Goal: Task Accomplishment & Management: Manage account settings

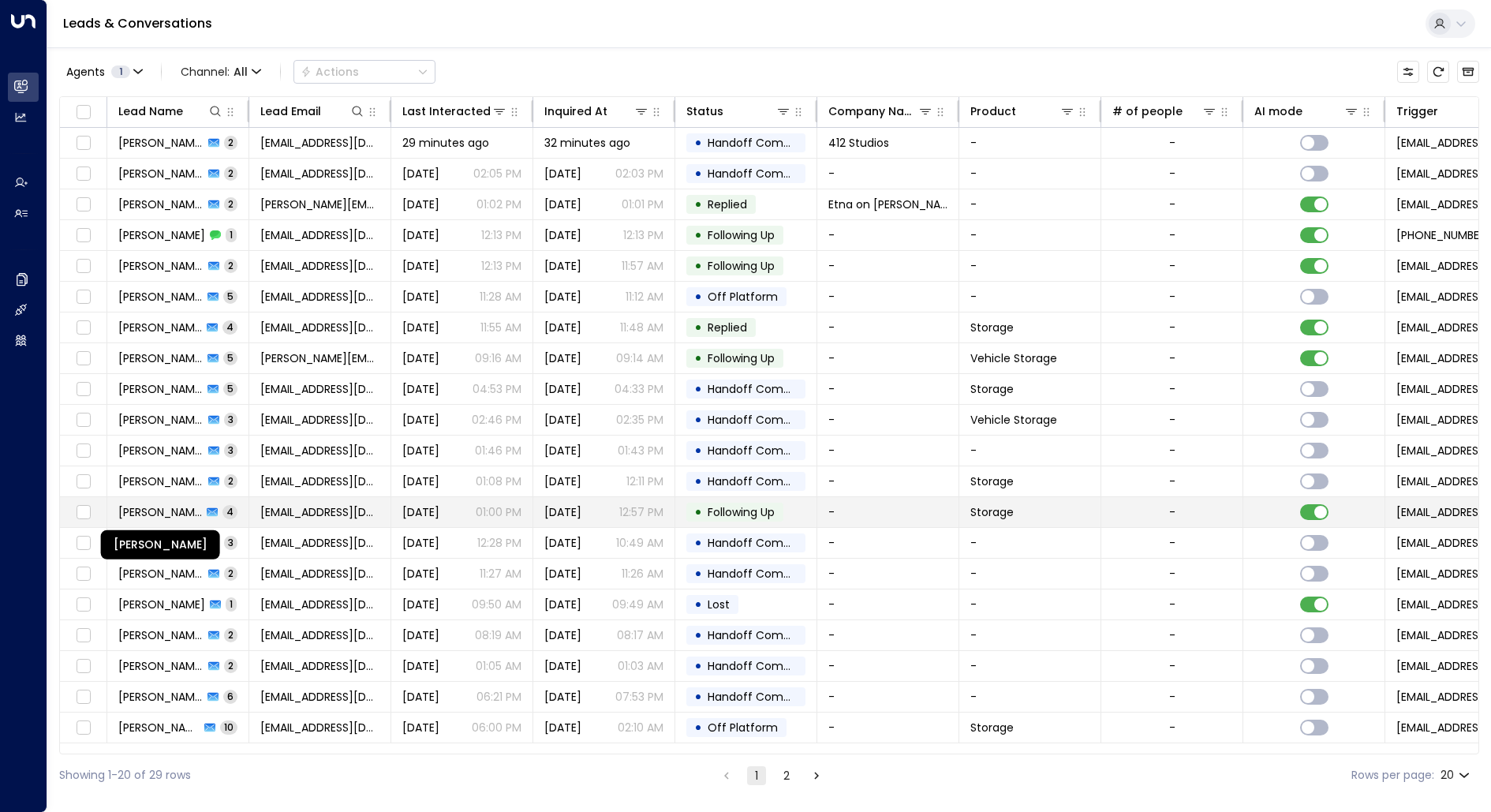
click at [130, 512] on span "[PERSON_NAME]" at bounding box center [160, 512] width 84 height 16
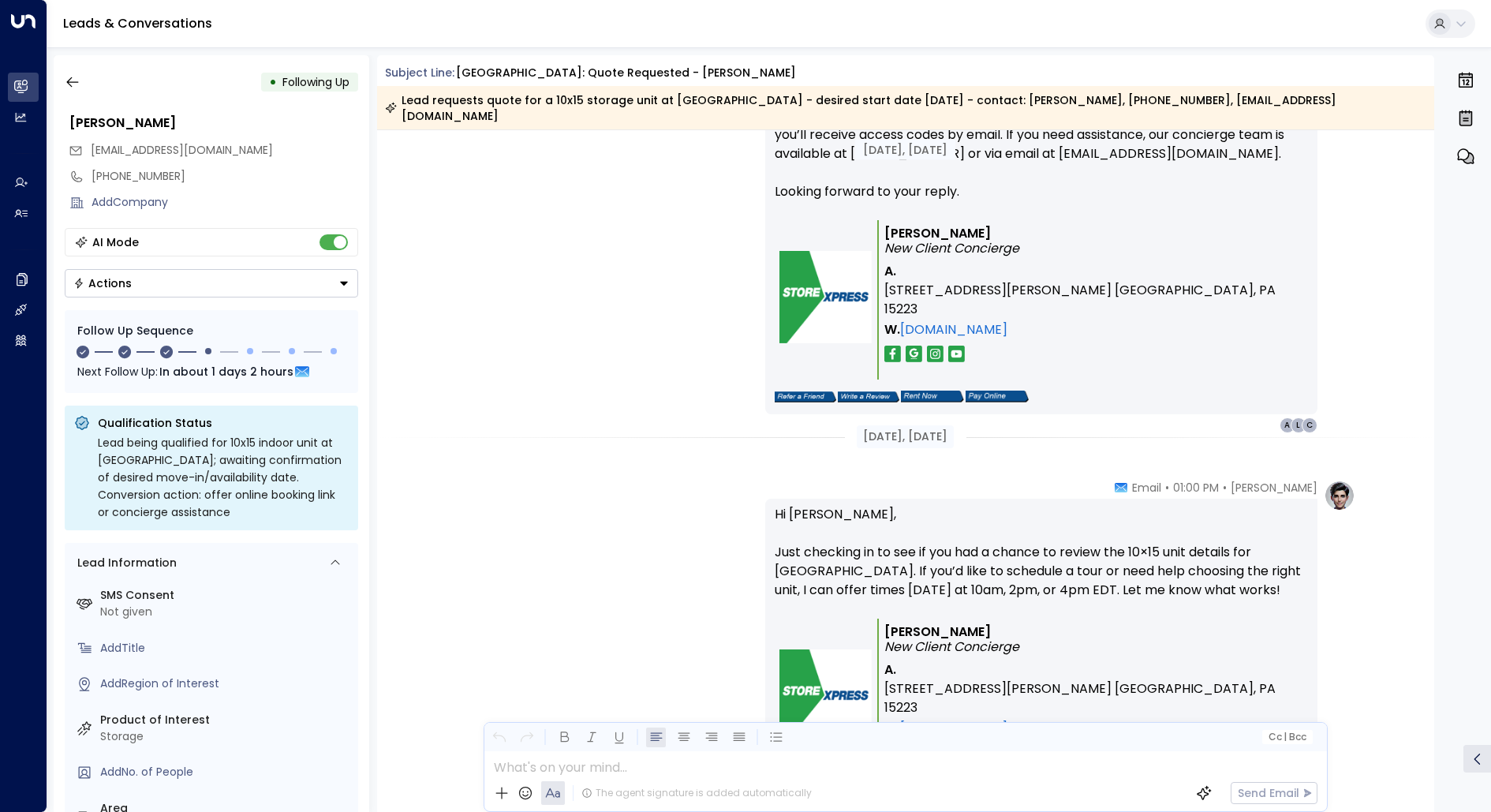
scroll to position [1300, 0]
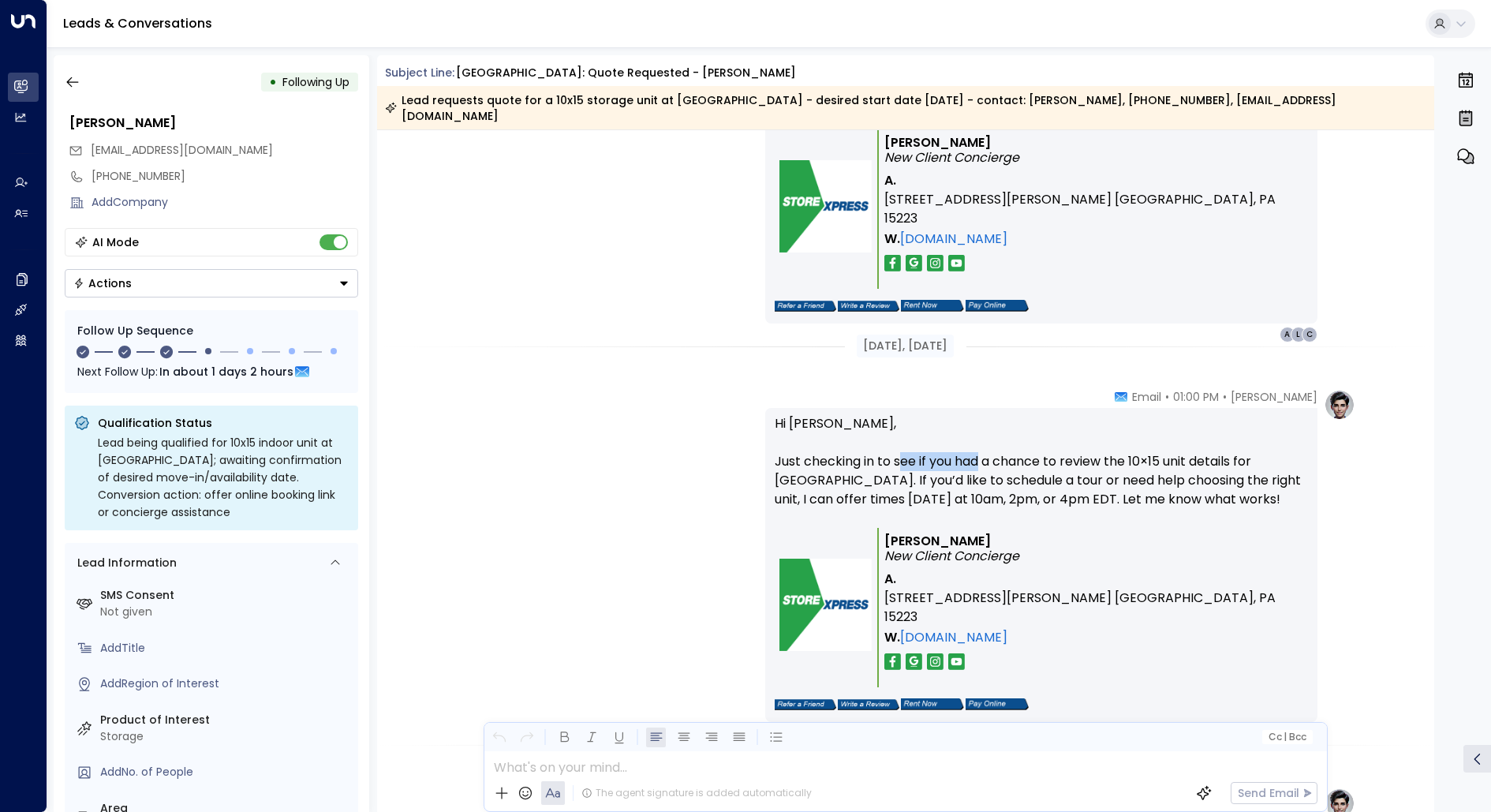
drag, startPoint x: 898, startPoint y: 442, endPoint x: 978, endPoint y: 447, distance: 80.2
click at [978, 447] on p "Hi [PERSON_NAME], Just checking in to see if you had a chance to review the 10×…" at bounding box center [1041, 471] width 533 height 114
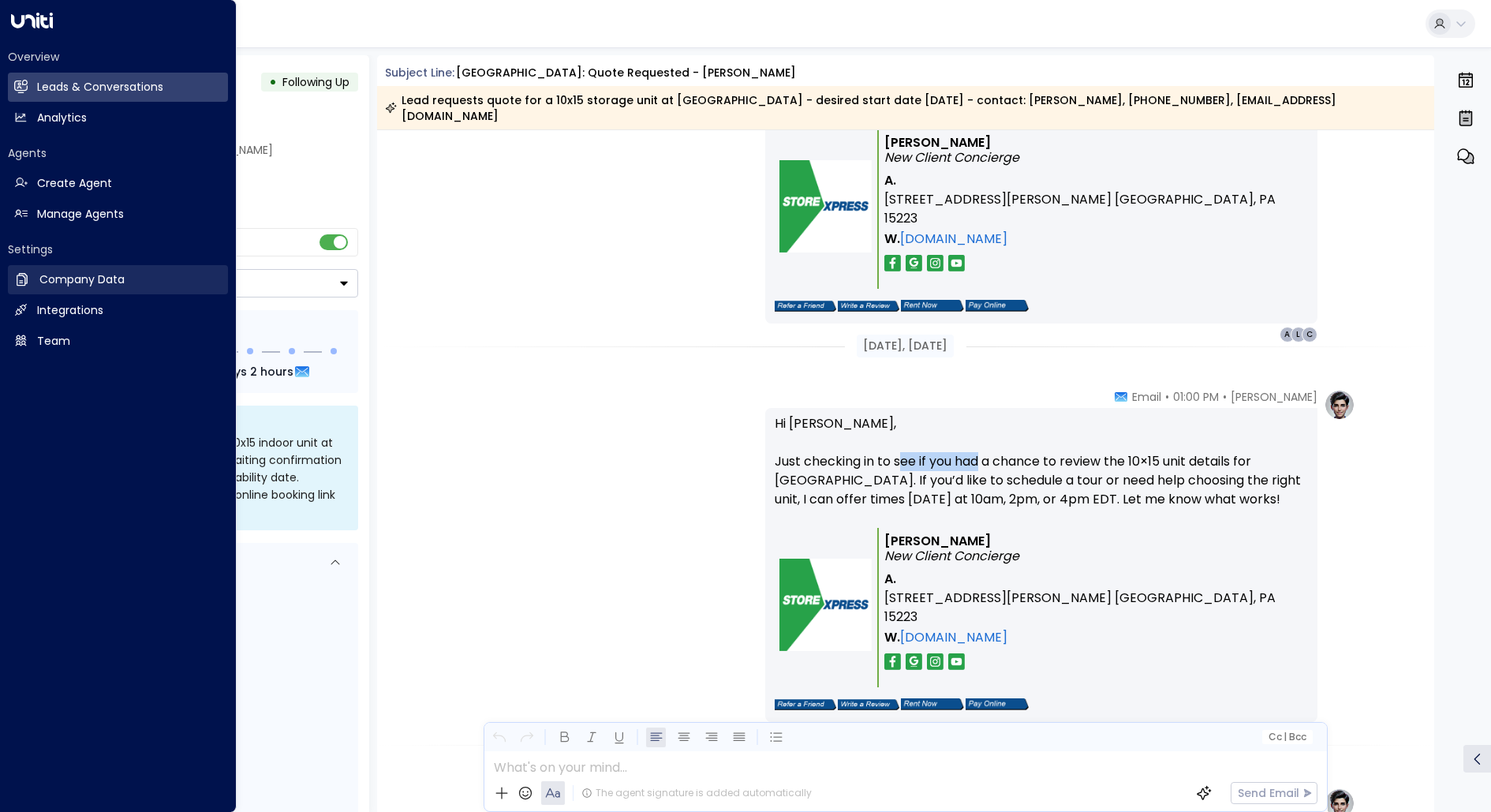
click at [75, 270] on link "Company Data Company Data" at bounding box center [118, 280] width 220 height 29
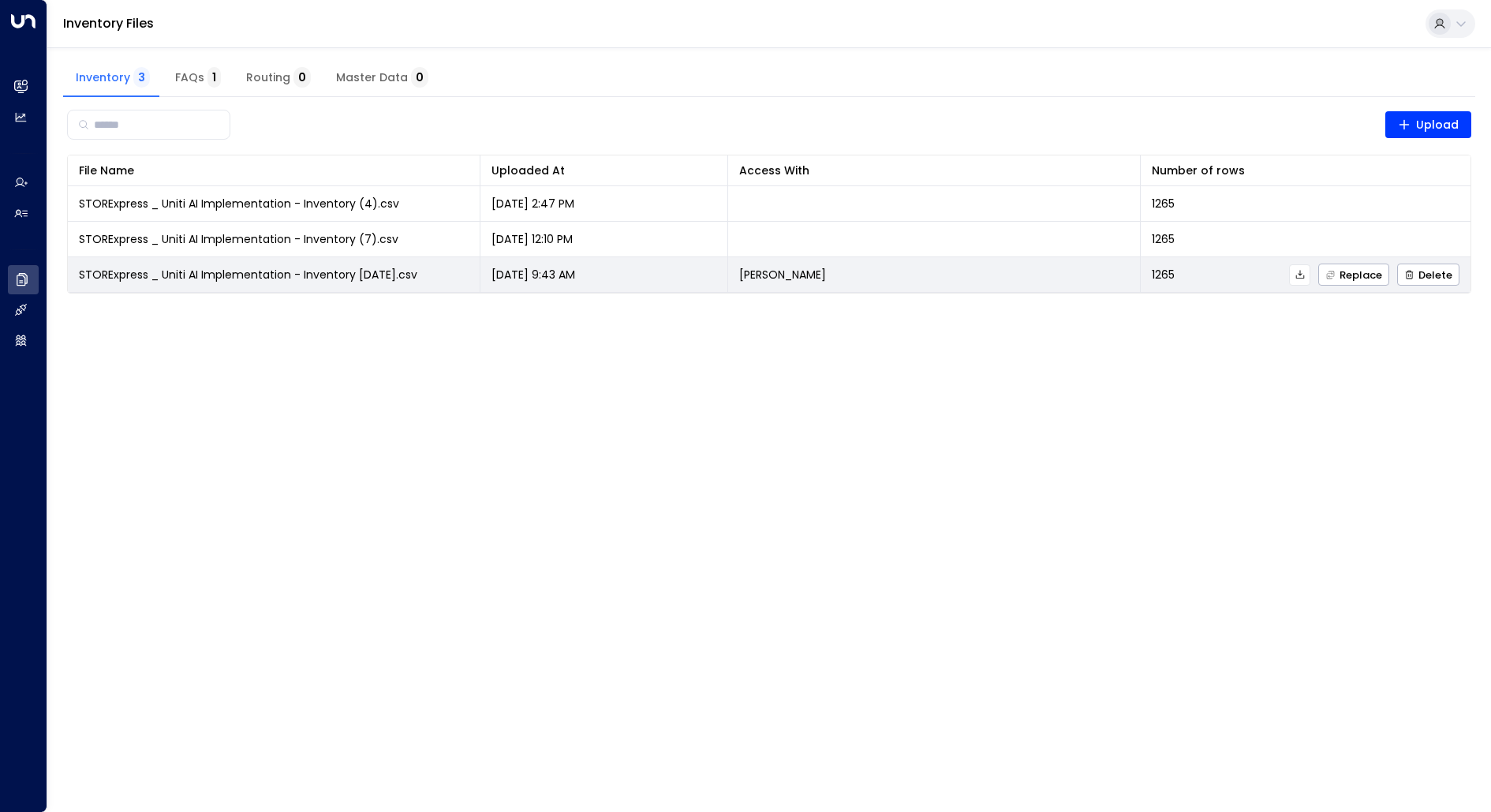
click at [277, 270] on span "STORExpress _ Uniti AI Implementation - Inventory [DATE].csv" at bounding box center [248, 275] width 338 height 16
click at [332, 281] on span "STORExpress _ Uniti AI Implementation - Inventory [DATE].csv" at bounding box center [248, 275] width 338 height 16
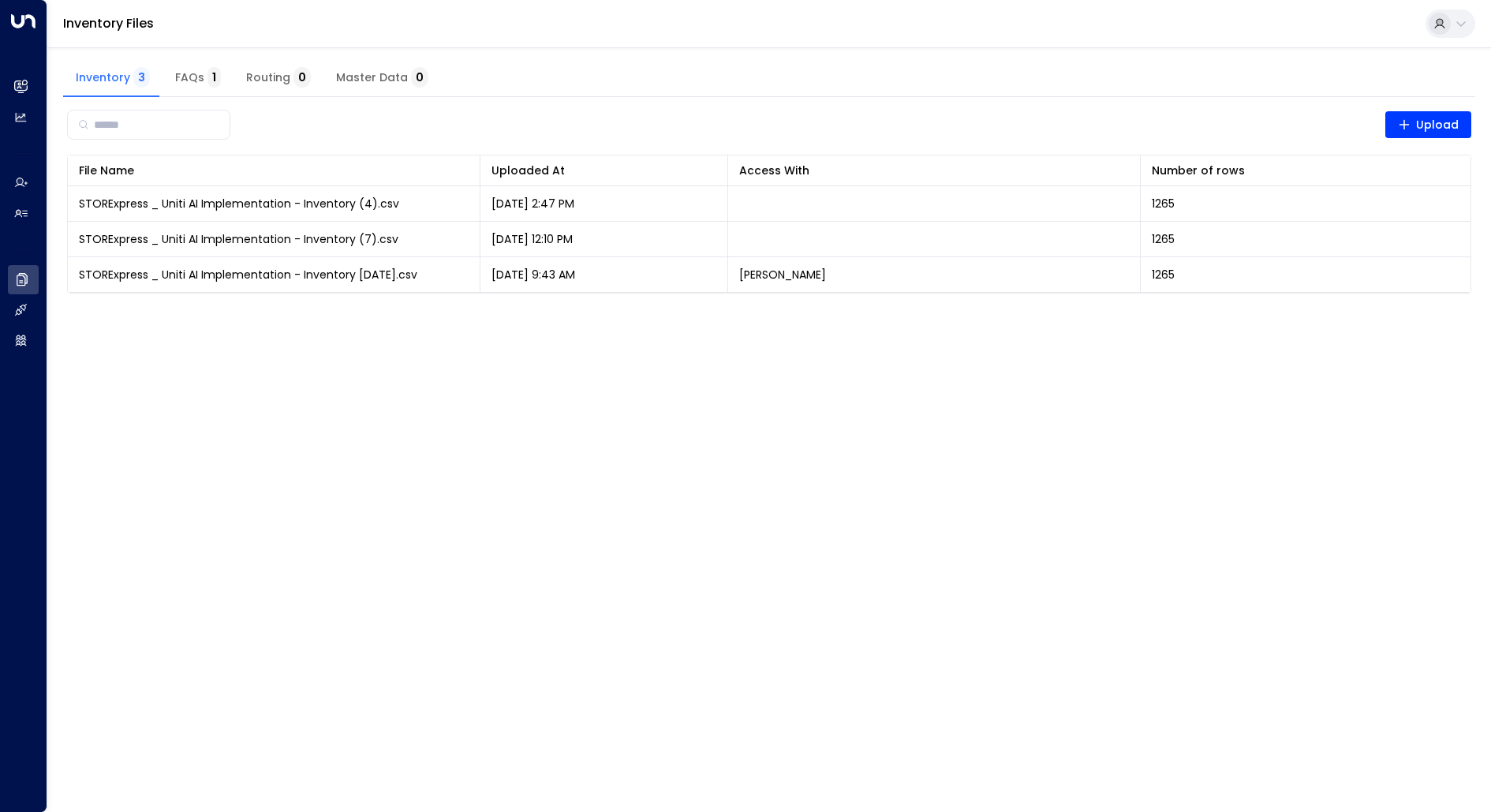
click at [1055, 314] on html "Overview Leads & Conversations Leads & Conversations Analytics Analytics Agents…" at bounding box center [745, 157] width 1491 height 314
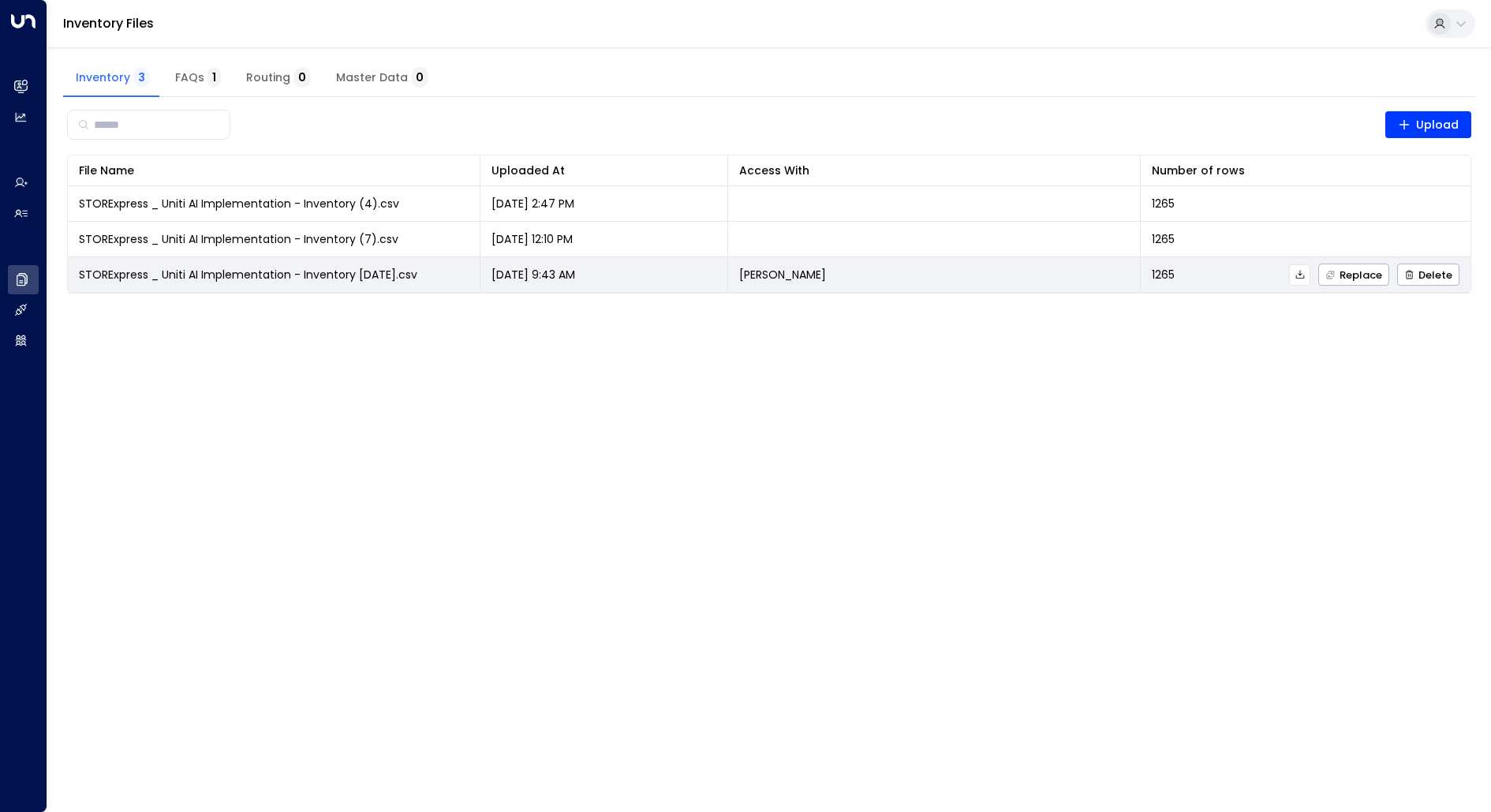
click at [1303, 270] on icon at bounding box center [1300, 274] width 8 height 8
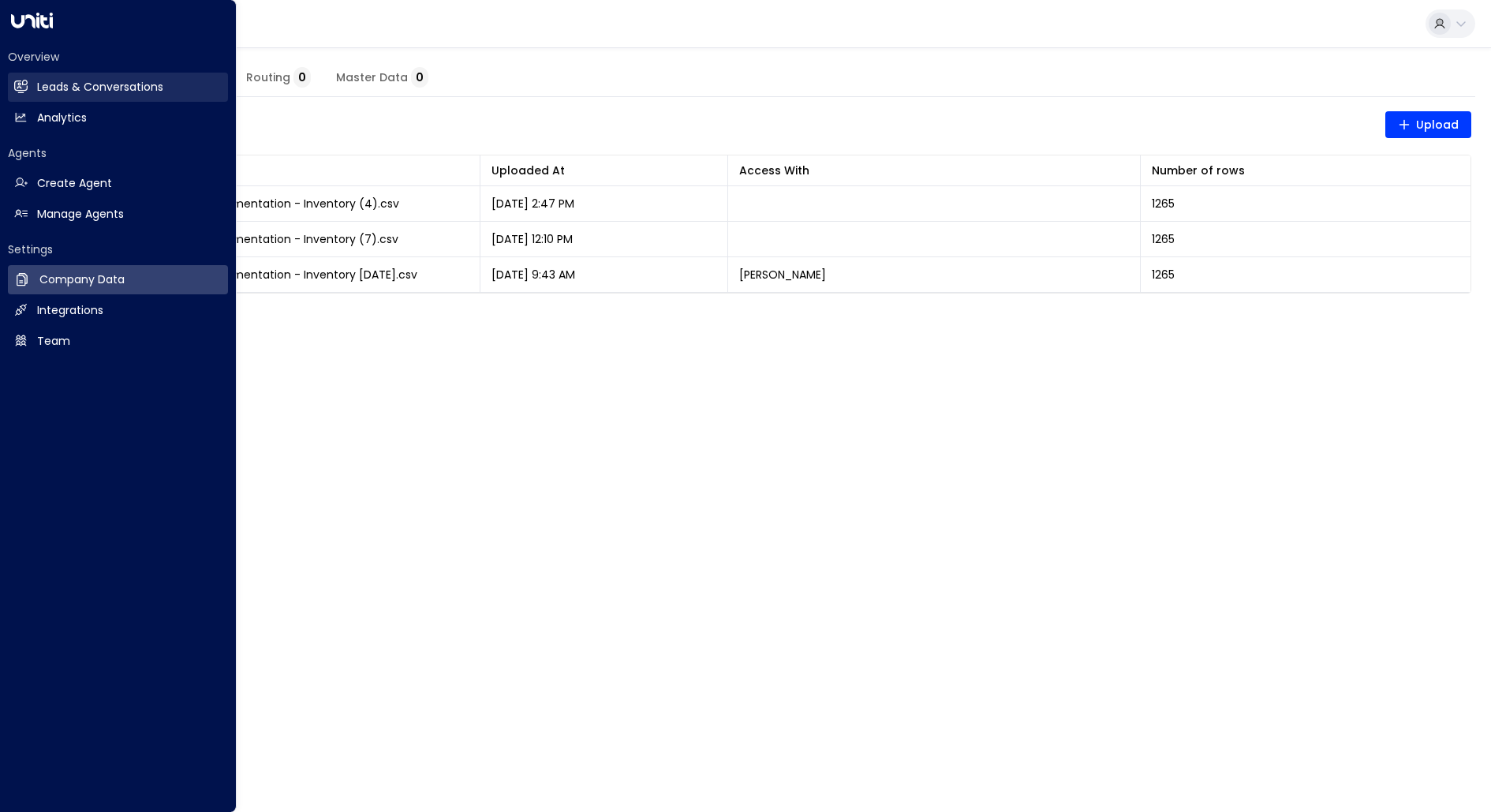
click at [104, 74] on link "Leads & Conversations Leads & Conversations" at bounding box center [118, 87] width 220 height 29
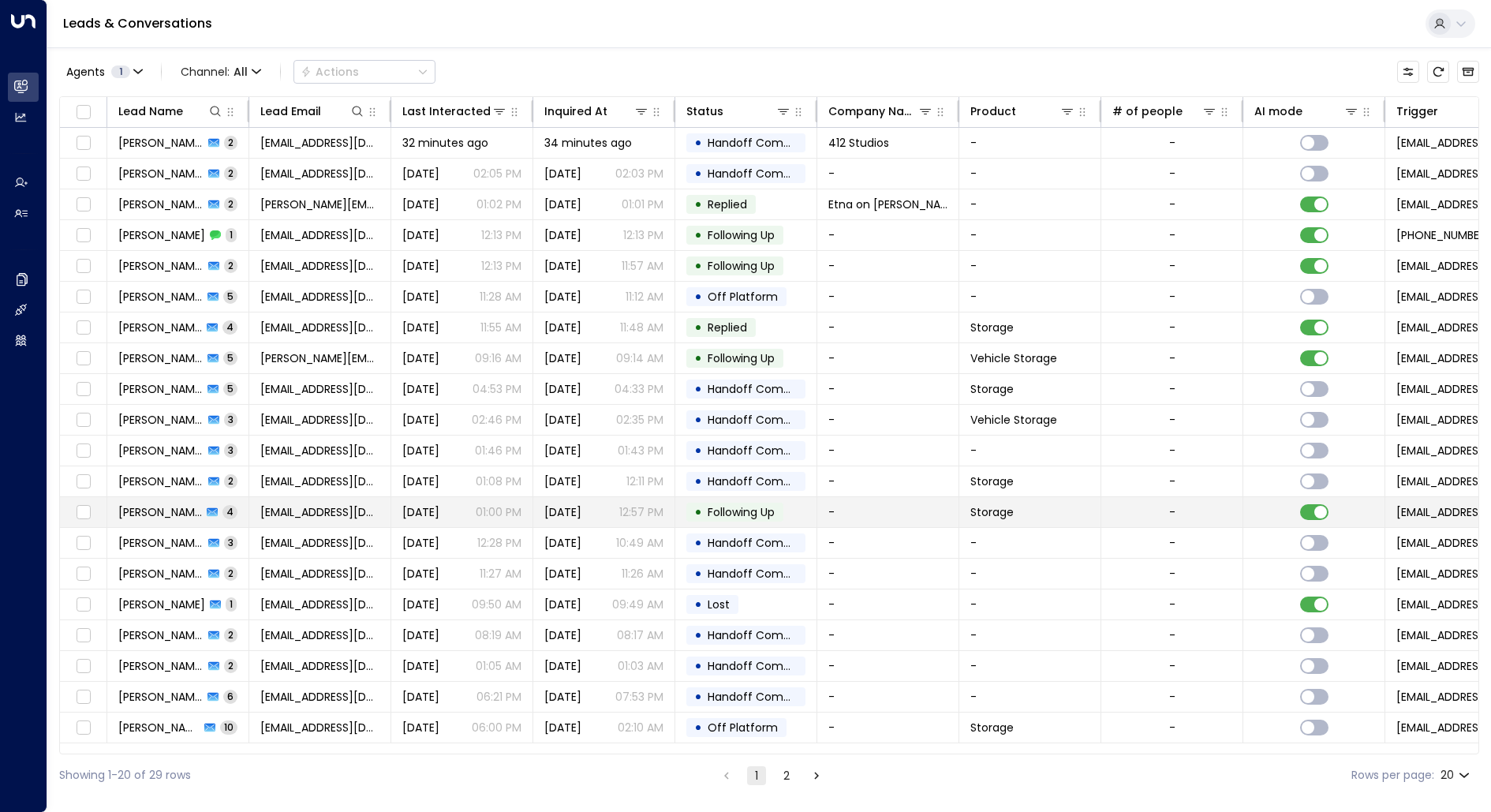
click at [171, 511] on span "[PERSON_NAME]" at bounding box center [160, 512] width 84 height 16
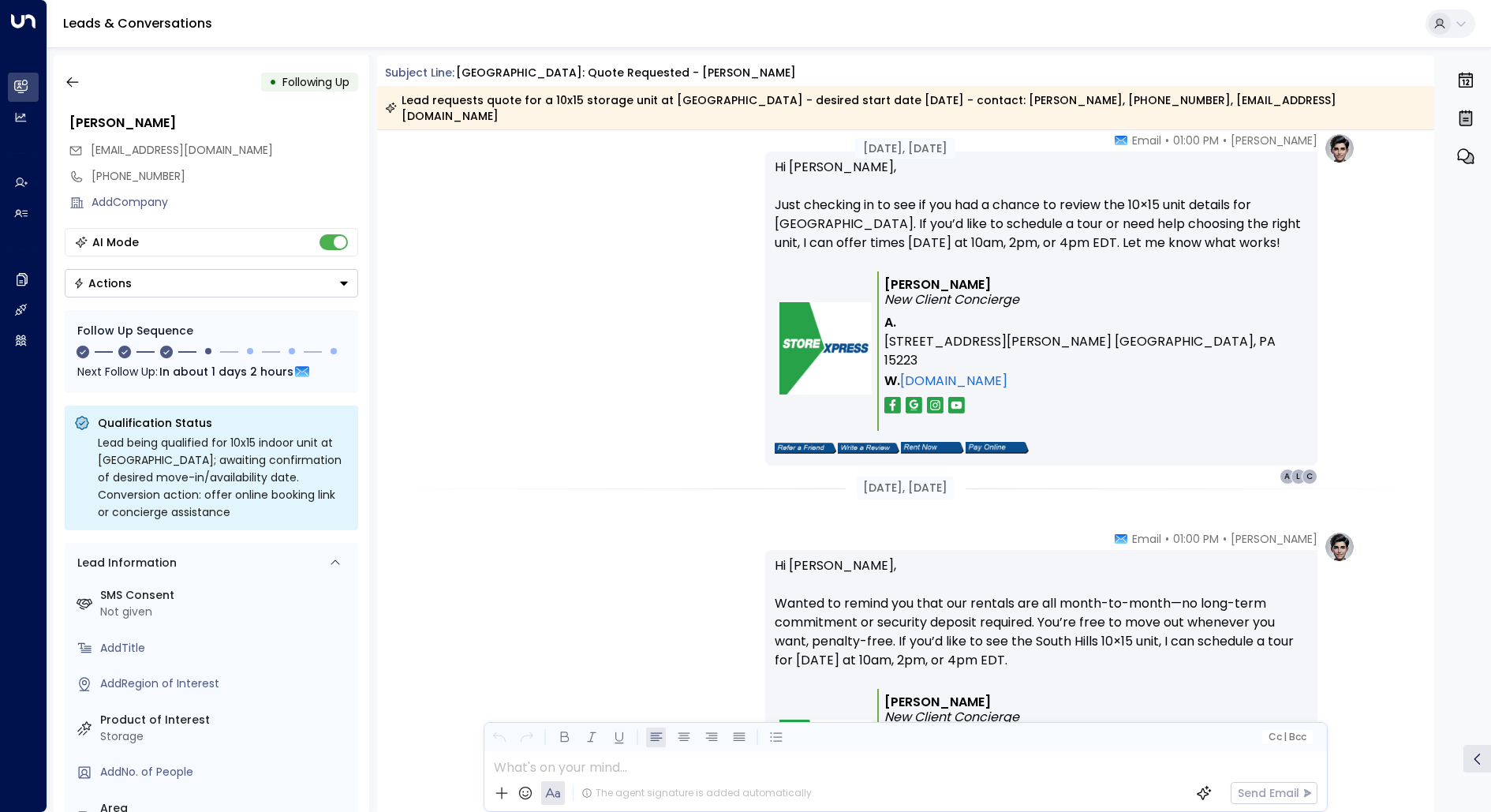
scroll to position [1440, 0]
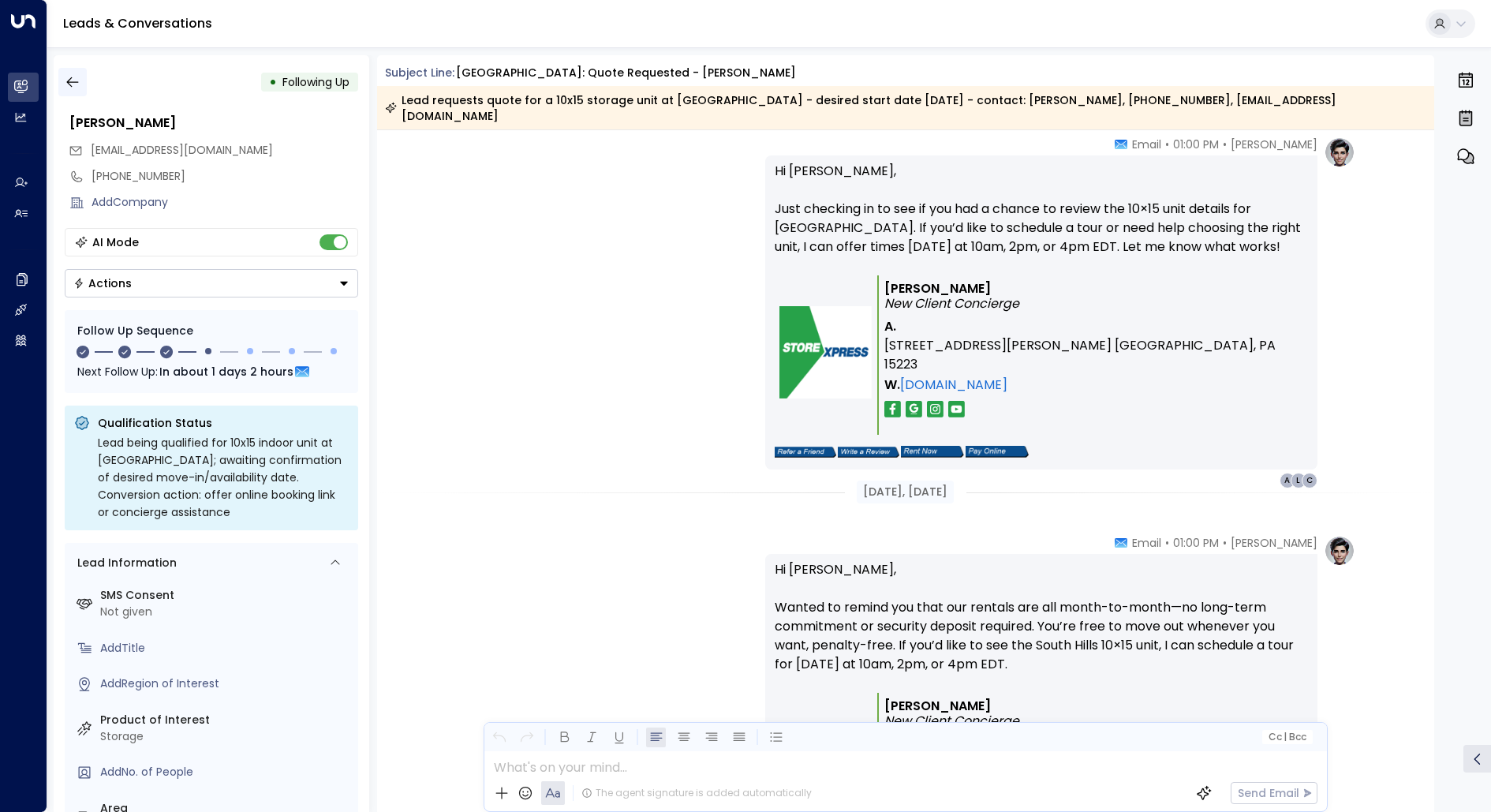
click at [70, 86] on icon "button" at bounding box center [72, 82] width 12 height 10
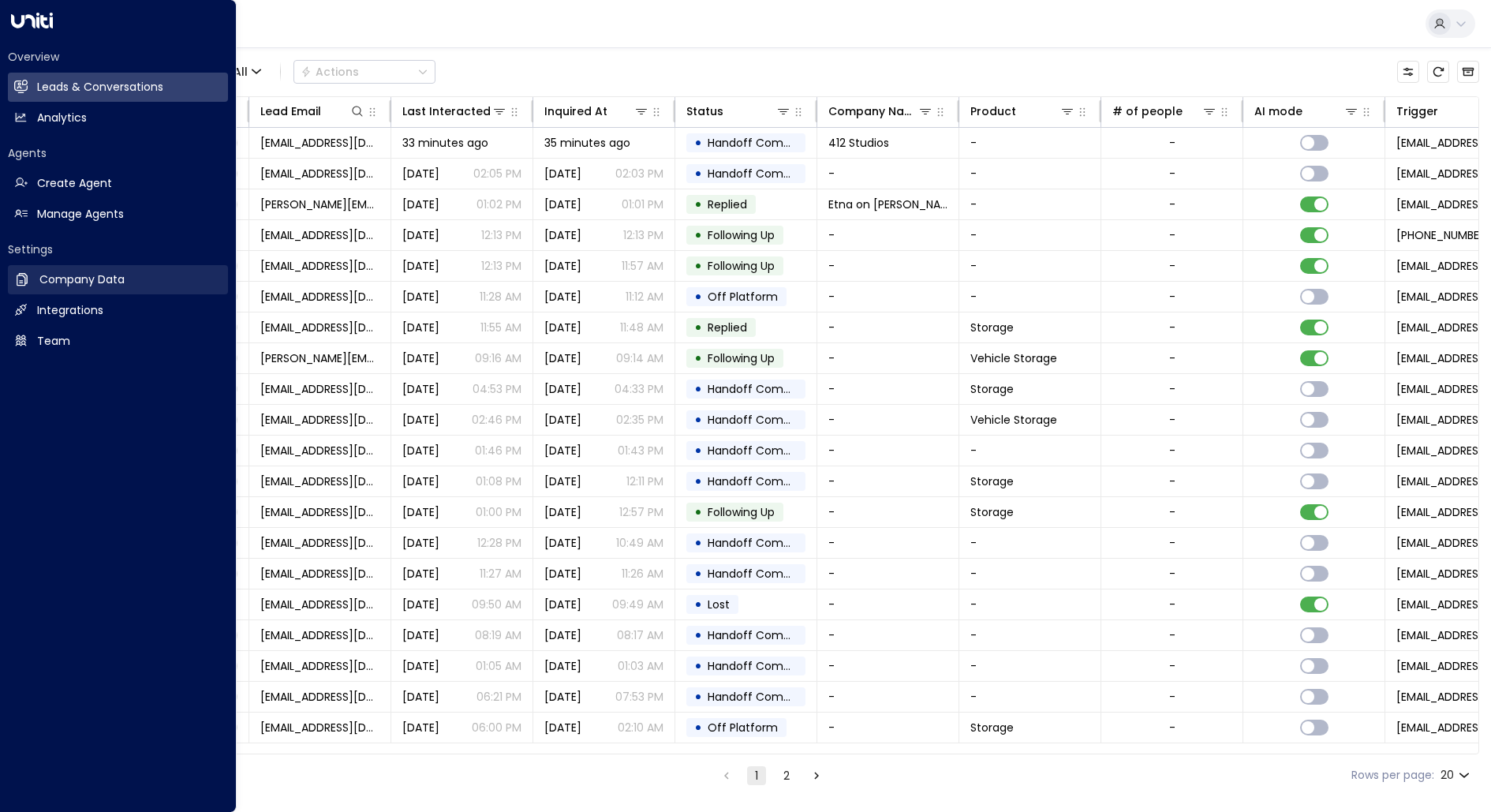
click at [51, 277] on h2 "Company Data" at bounding box center [82, 280] width 86 height 17
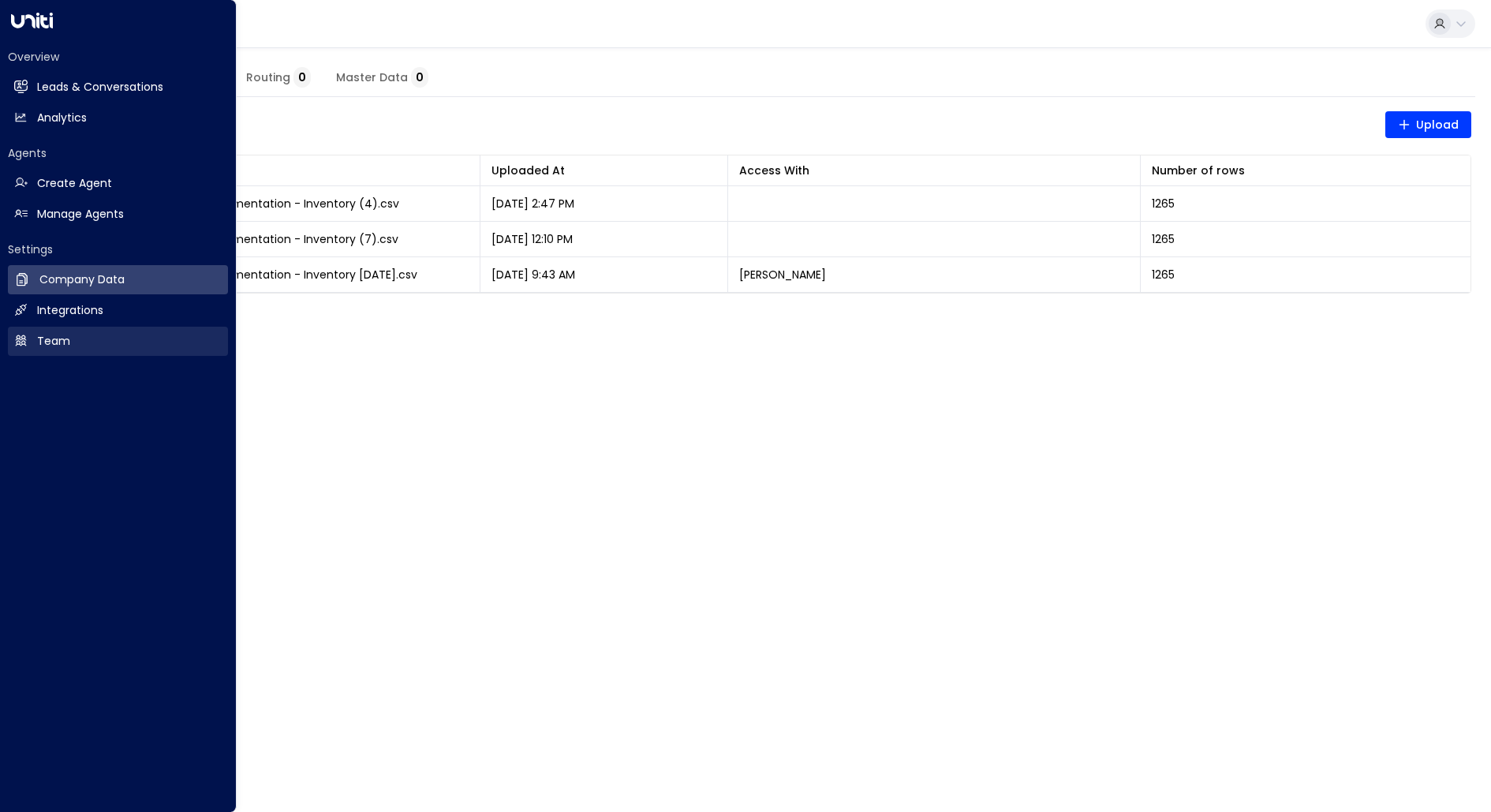
click at [75, 336] on link "Team Team" at bounding box center [118, 341] width 220 height 29
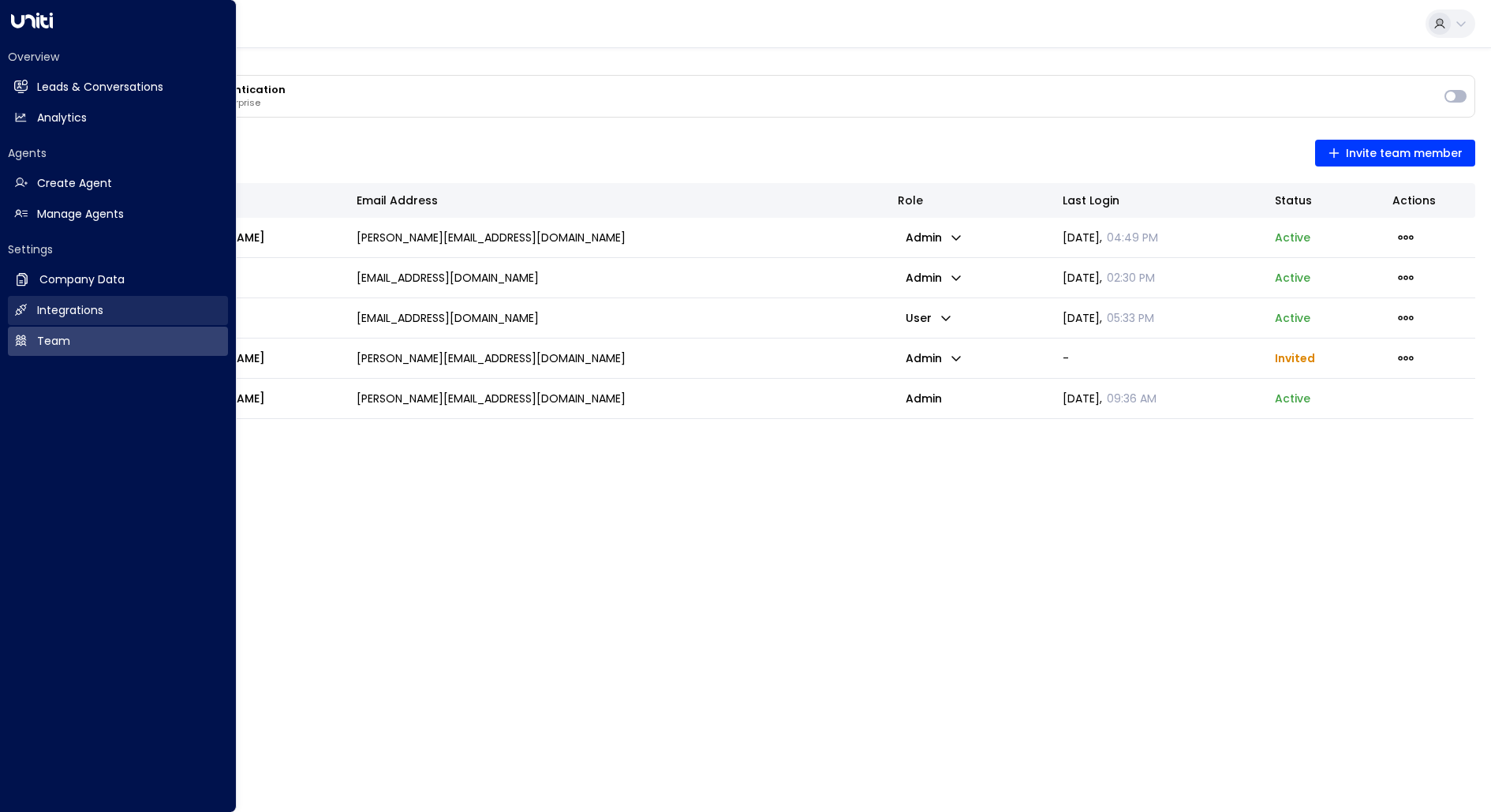
click at [71, 314] on h2 "Integrations" at bounding box center [70, 311] width 66 height 17
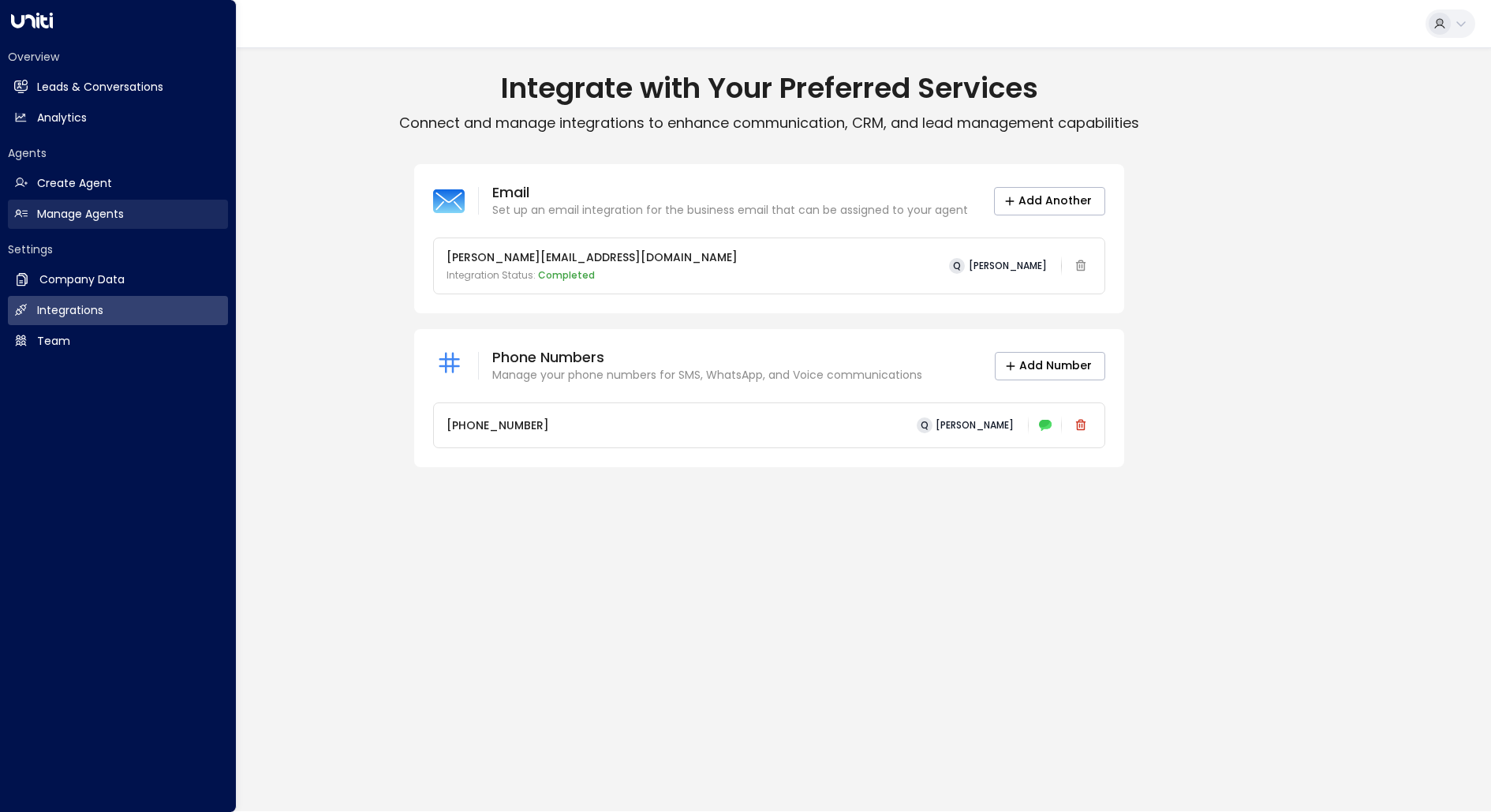
click at [57, 209] on h2 "Manage Agents" at bounding box center [81, 214] width 86 height 17
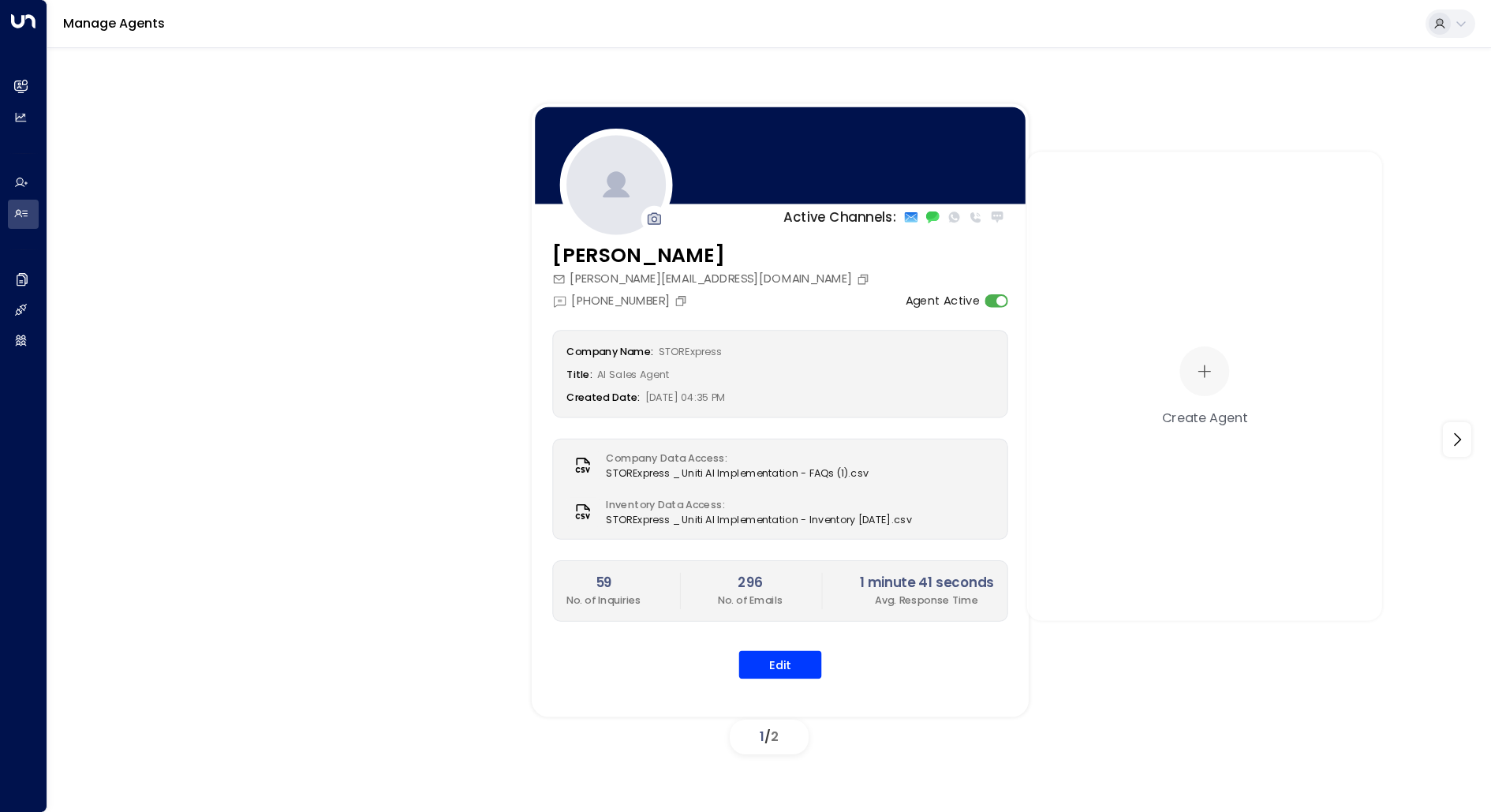
click at [744, 282] on div "Quinn Ellis [EMAIL_ADDRESS][DOMAIN_NAME] [PHONE_NUMBER] Agent Active" at bounding box center [781, 275] width 456 height 69
click at [787, 668] on button "Edit" at bounding box center [781, 665] width 83 height 29
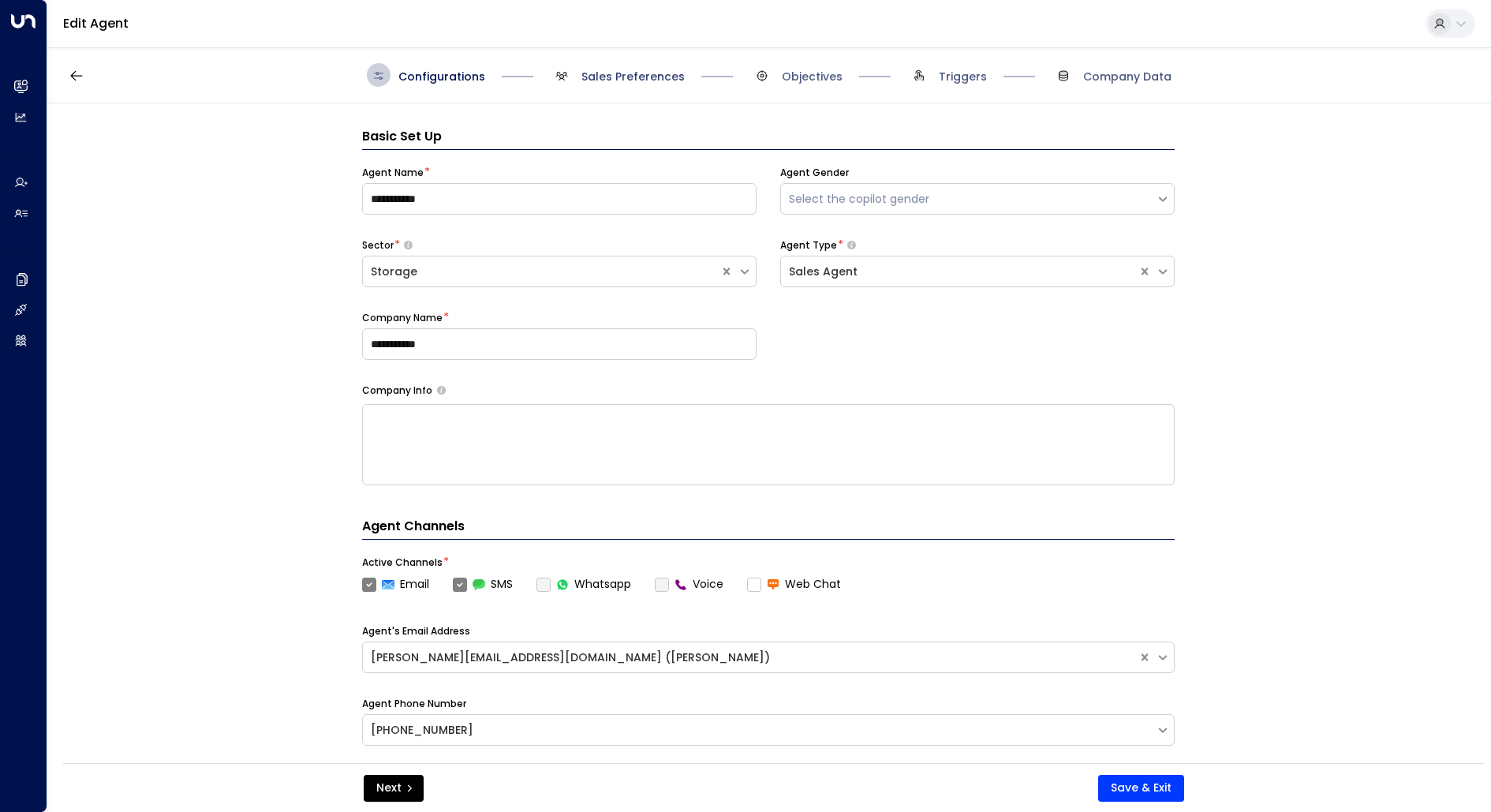
click at [658, 75] on span "Sales Preferences" at bounding box center [633, 76] width 103 height 16
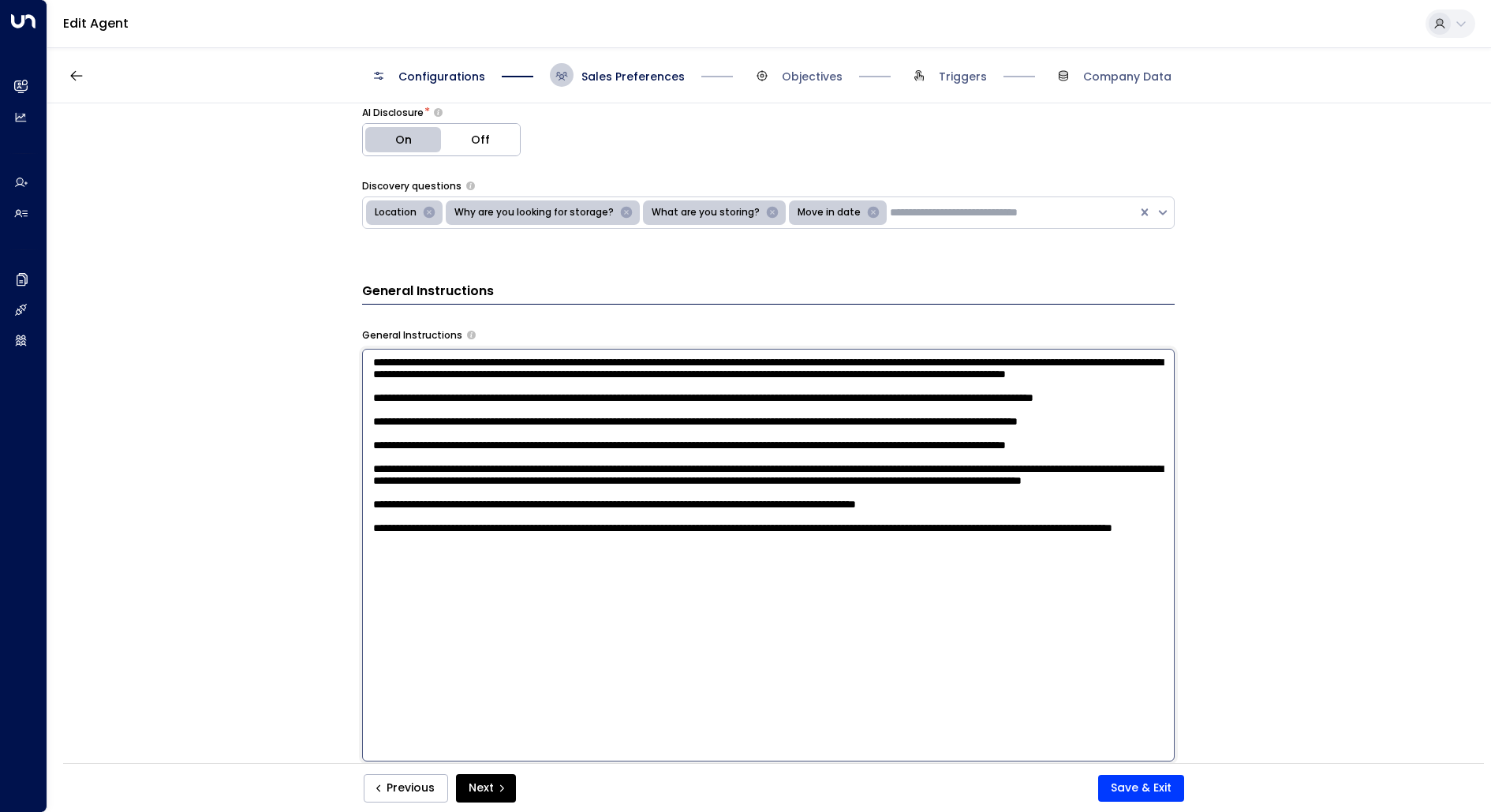
drag, startPoint x: 619, startPoint y: 455, endPoint x: 488, endPoint y: 448, distance: 131.2
click at [488, 448] on textarea at bounding box center [768, 554] width 813 height 413
drag, startPoint x: 535, startPoint y: 542, endPoint x: 666, endPoint y: 531, distance: 131.5
click at [666, 531] on textarea at bounding box center [768, 554] width 813 height 413
click at [777, 544] on textarea at bounding box center [768, 554] width 813 height 413
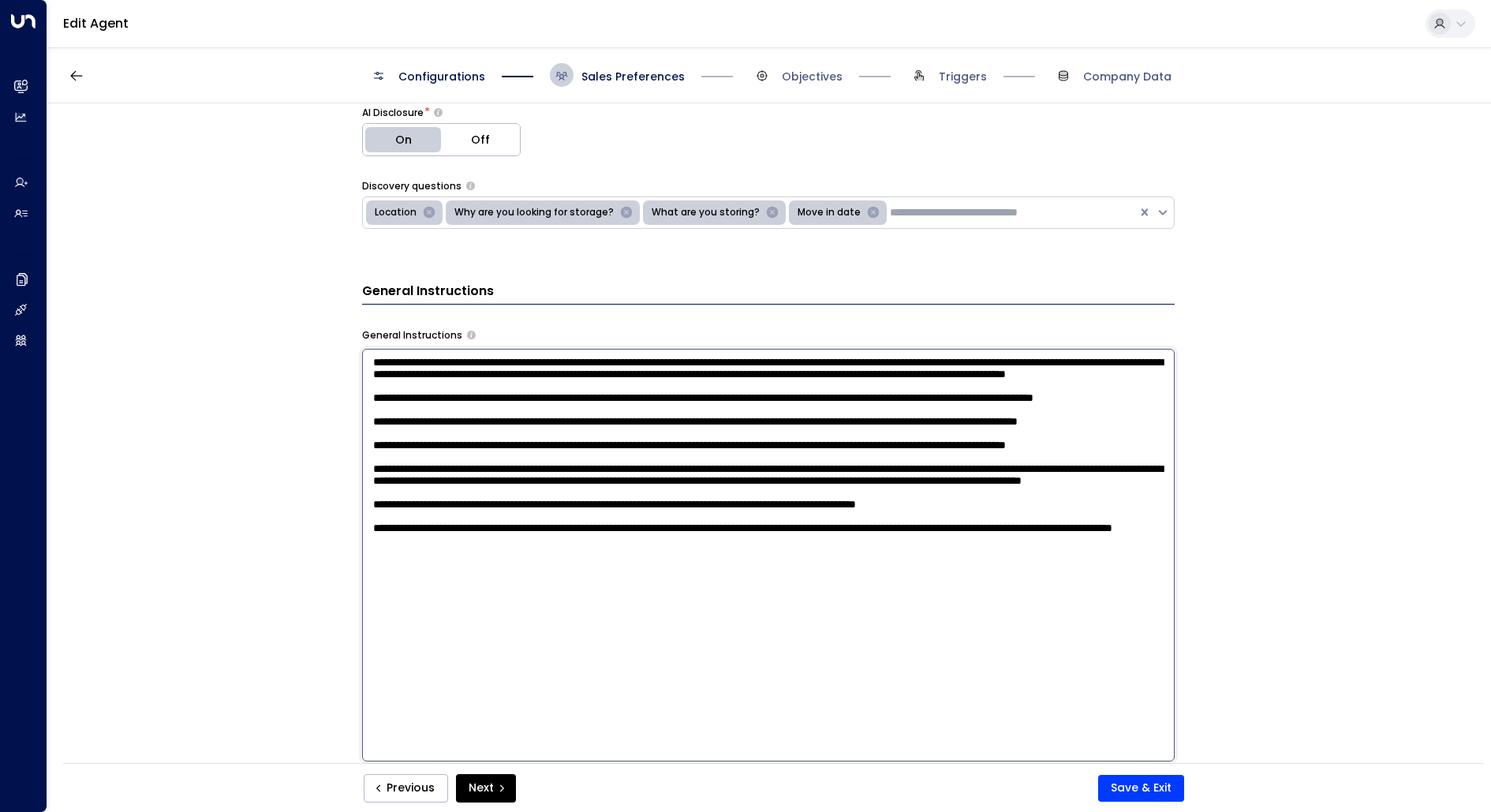
drag, startPoint x: 839, startPoint y: 526, endPoint x: 666, endPoint y: 531, distance: 173.1
click at [666, 531] on textarea at bounding box center [768, 554] width 813 height 413
type textarea "**********"
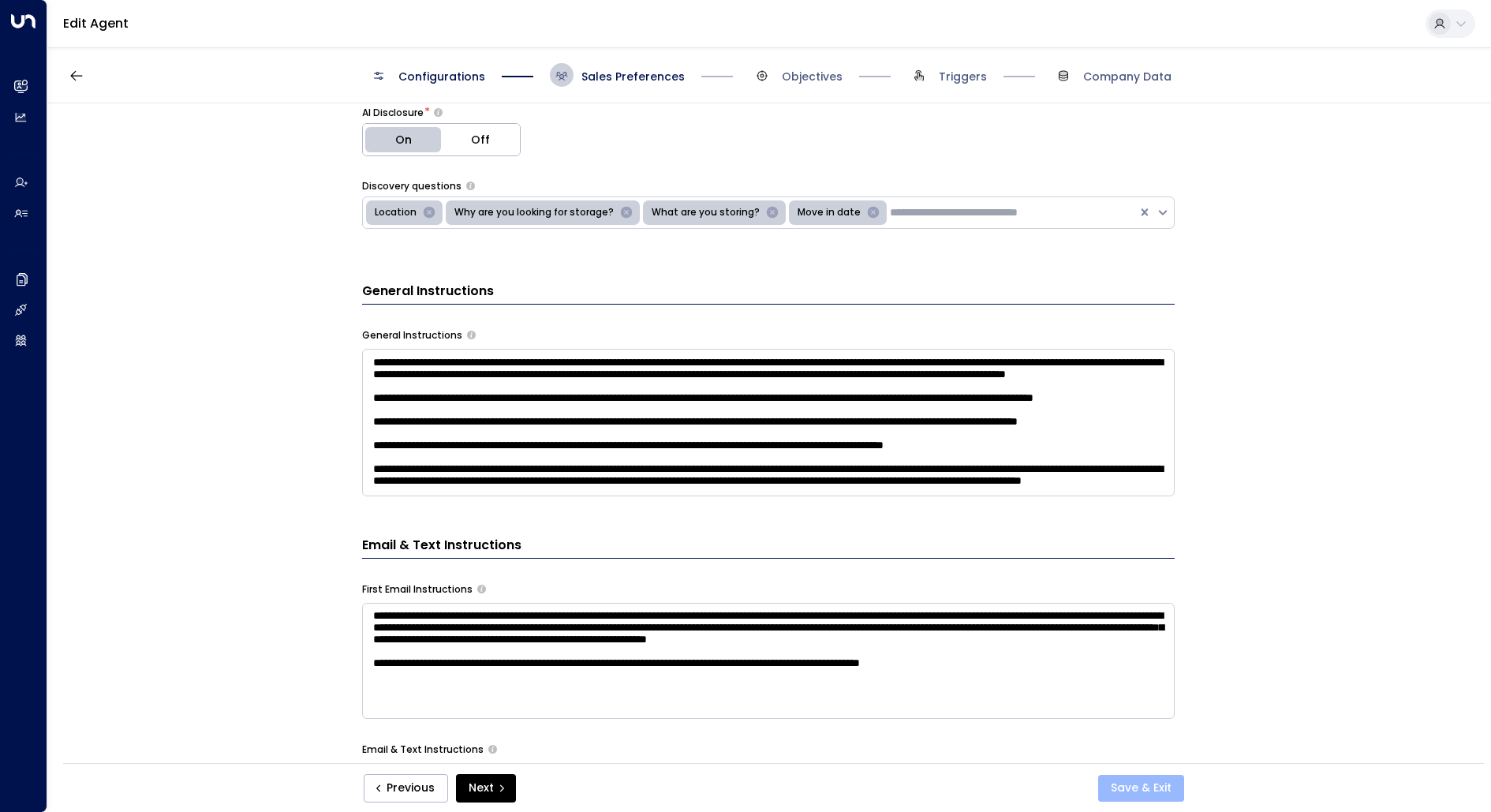
click at [1118, 778] on button "Save & Exit" at bounding box center [1141, 788] width 86 height 27
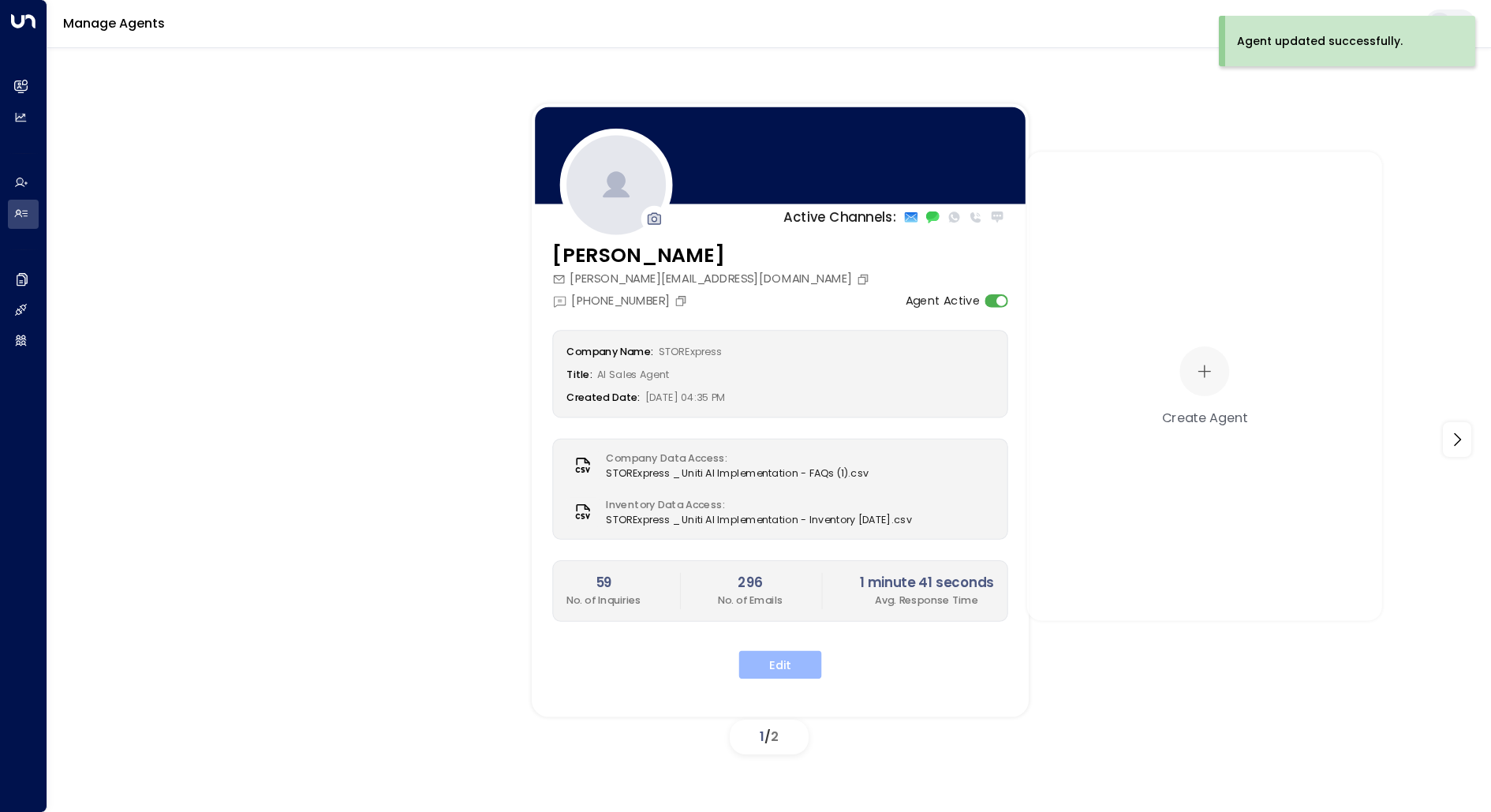
click at [797, 658] on button "Edit" at bounding box center [781, 665] width 83 height 29
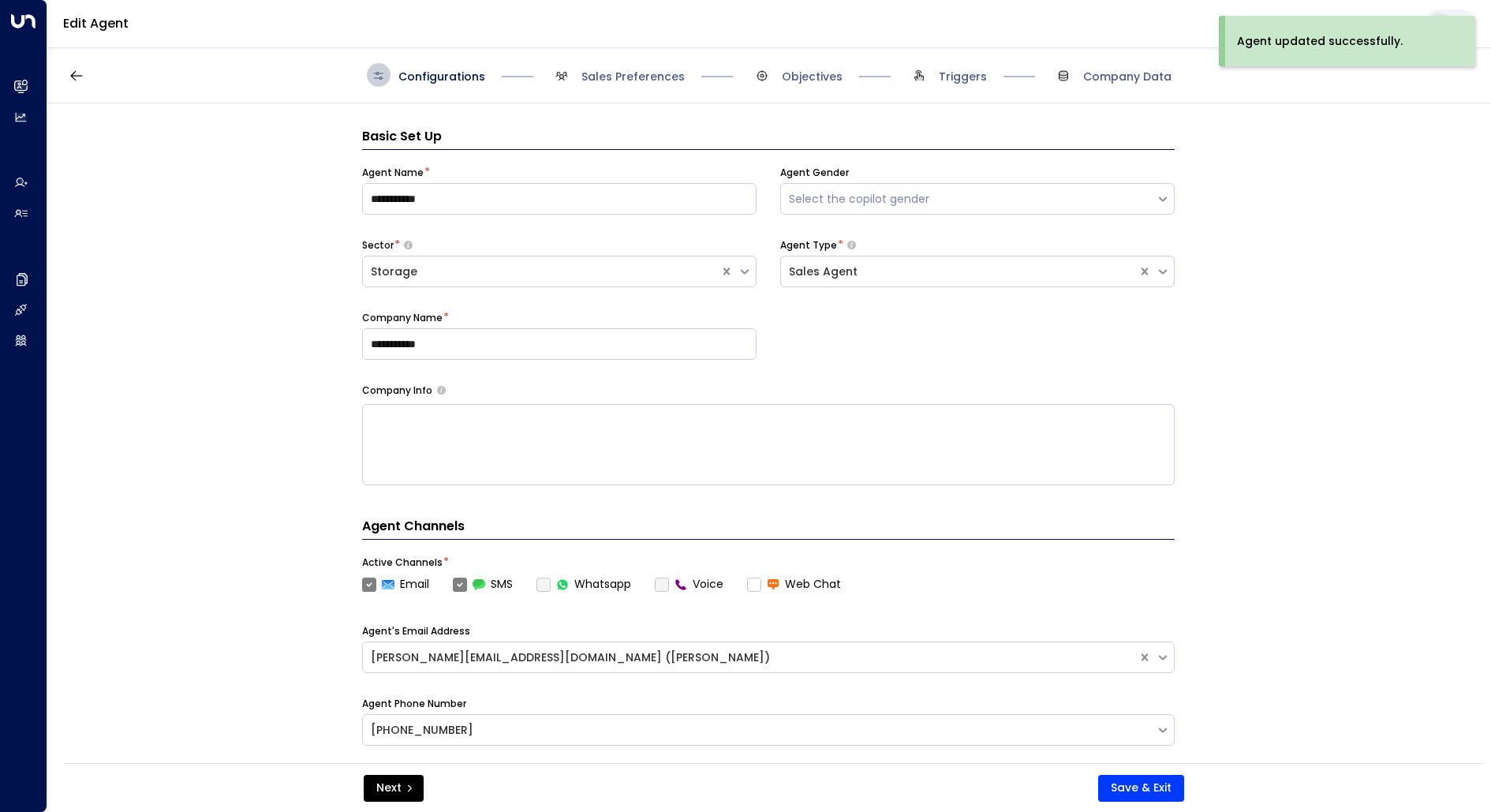
scroll to position [24, 0]
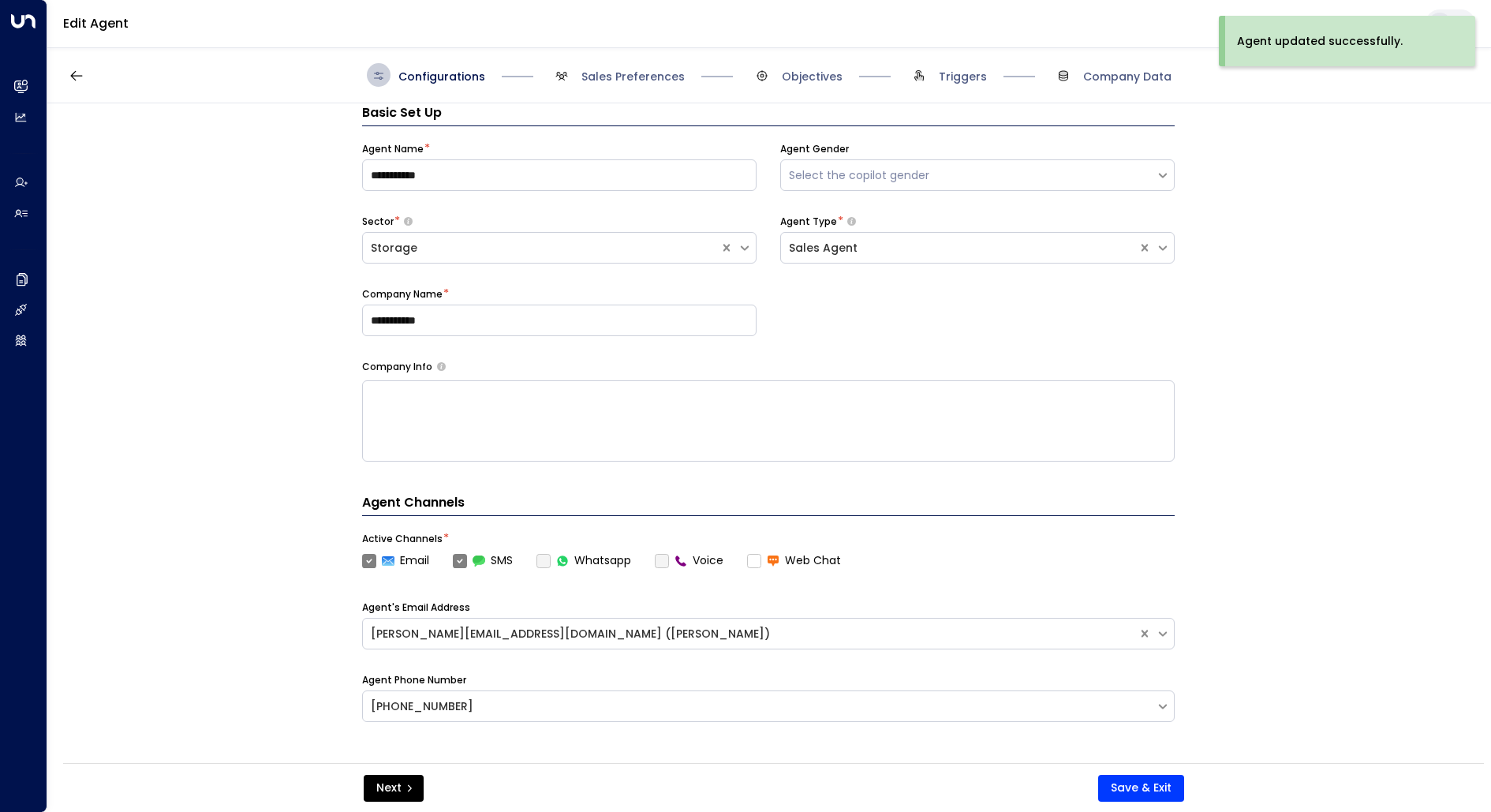
click at [775, 72] on span "Objectives" at bounding box center [796, 75] width 92 height 24
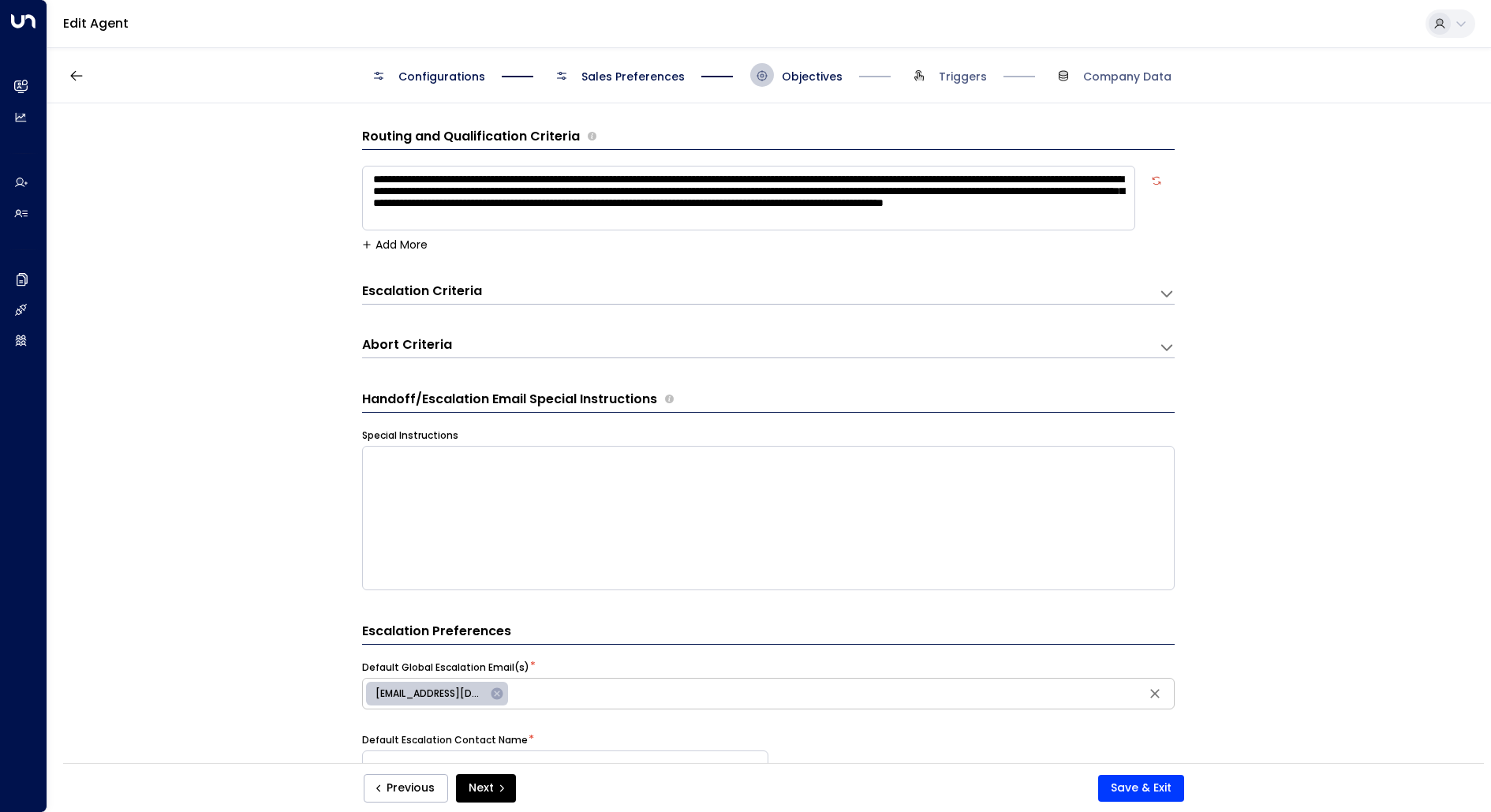
scroll to position [17, 0]
click at [647, 77] on span "Sales Preferences" at bounding box center [633, 76] width 103 height 16
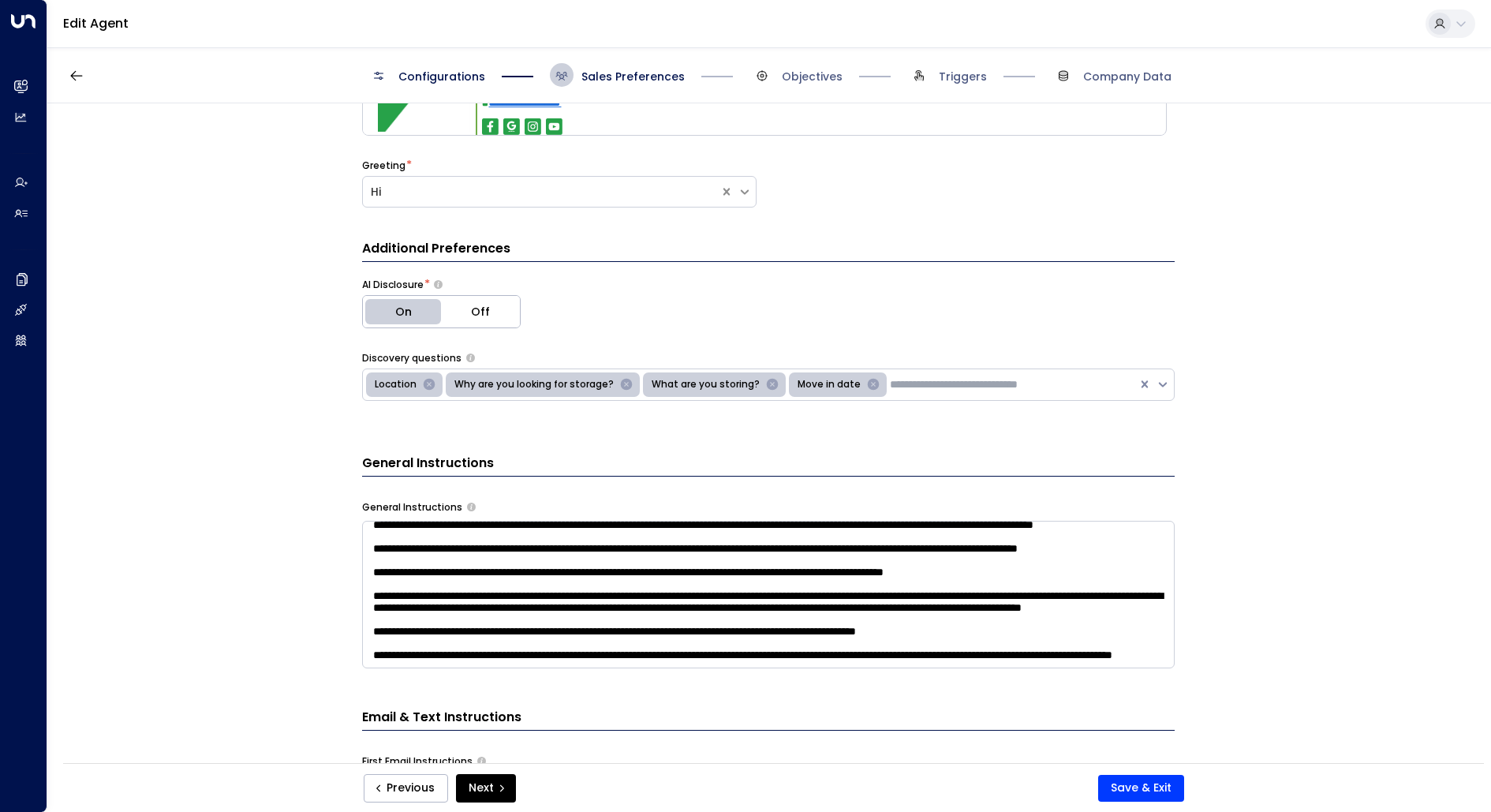
scroll to position [0, 0]
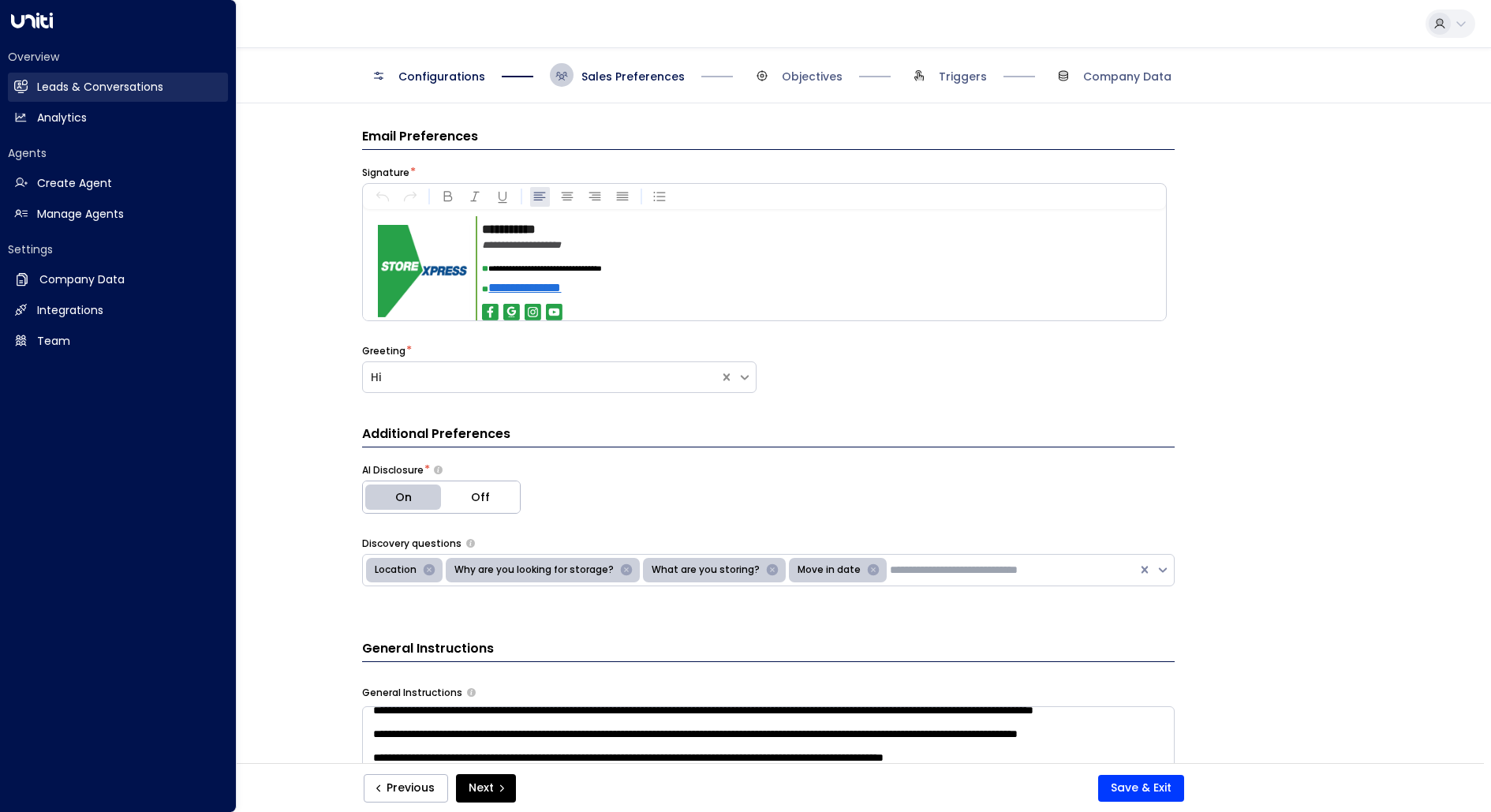
click at [33, 86] on link "Leads & Conversations Leads & Conversations" at bounding box center [118, 87] width 220 height 29
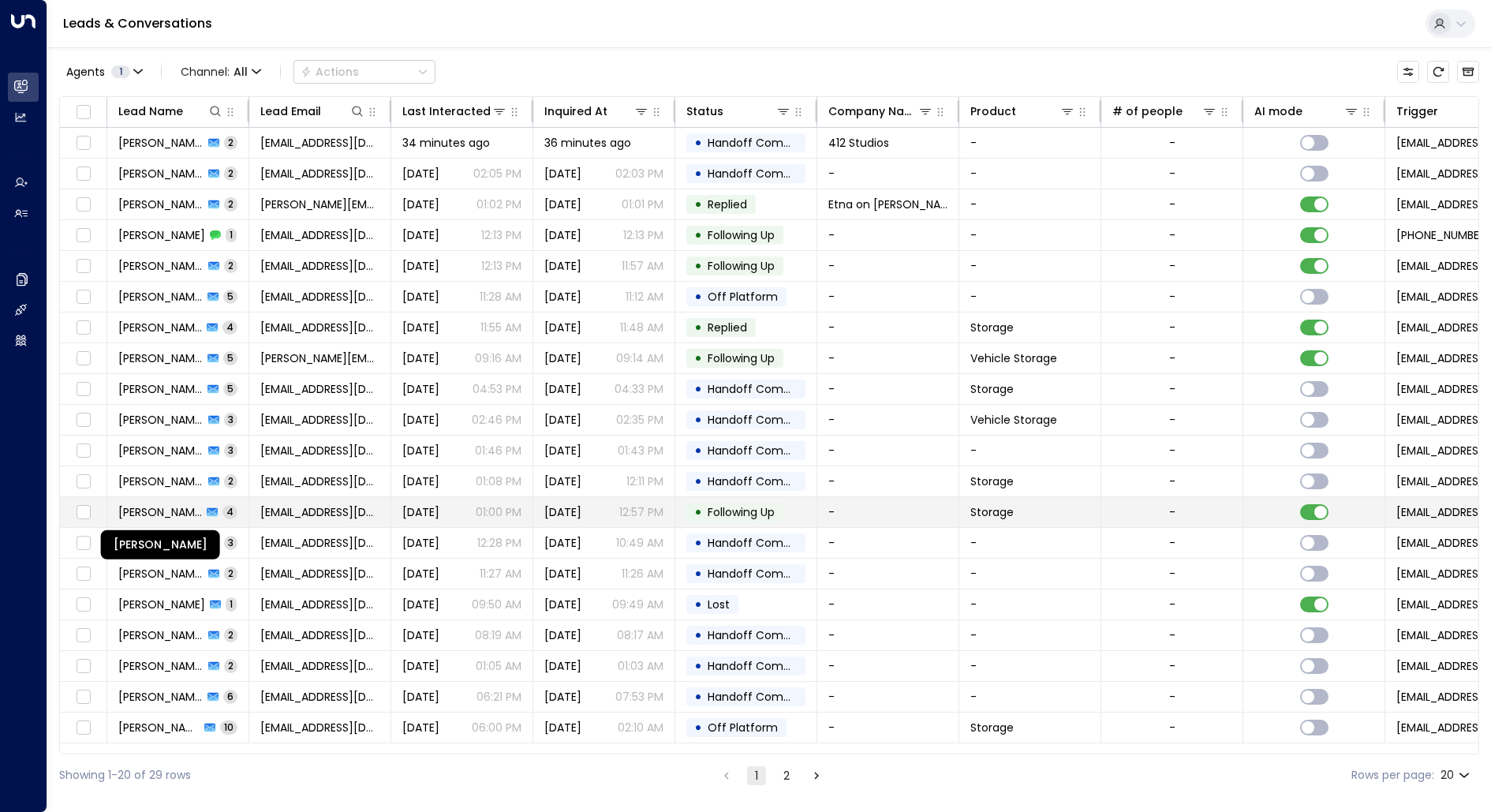
click at [156, 509] on span "[PERSON_NAME]" at bounding box center [160, 512] width 84 height 16
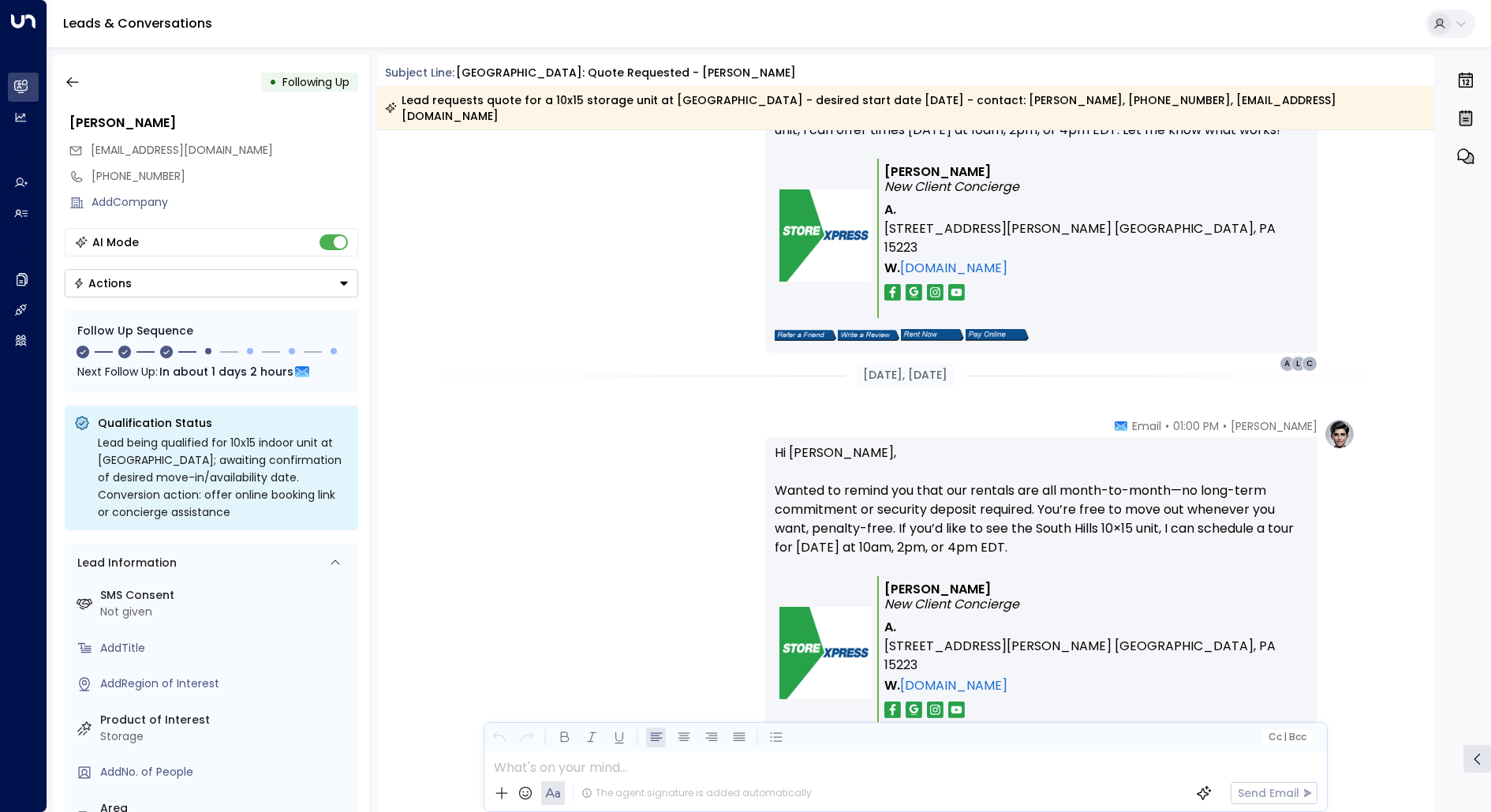
scroll to position [1749, 0]
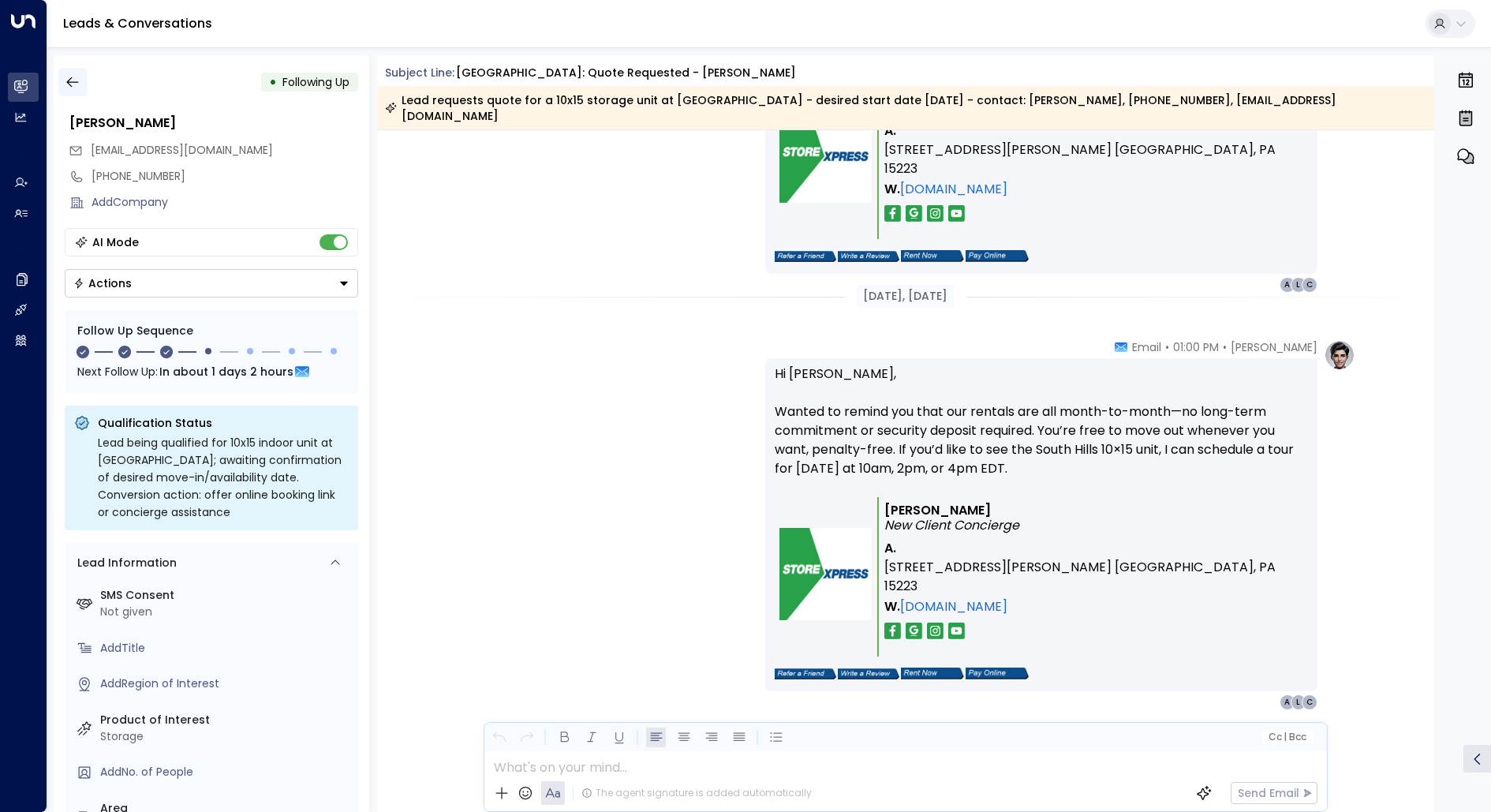
click at [75, 77] on icon "button" at bounding box center [72, 82] width 16 height 16
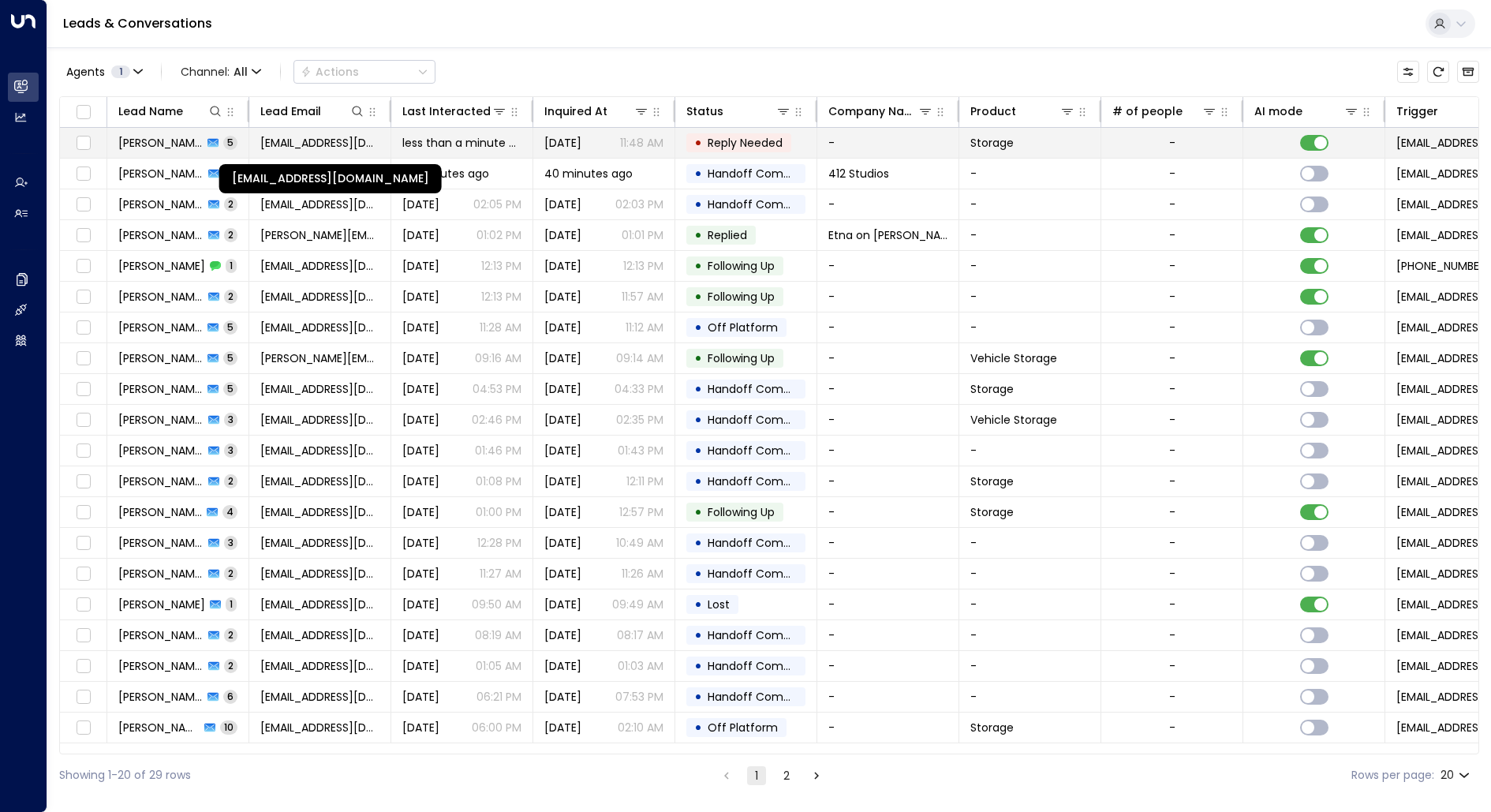
click at [350, 143] on span "[EMAIL_ADDRESS][DOMAIN_NAME]" at bounding box center [320, 142] width 120 height 16
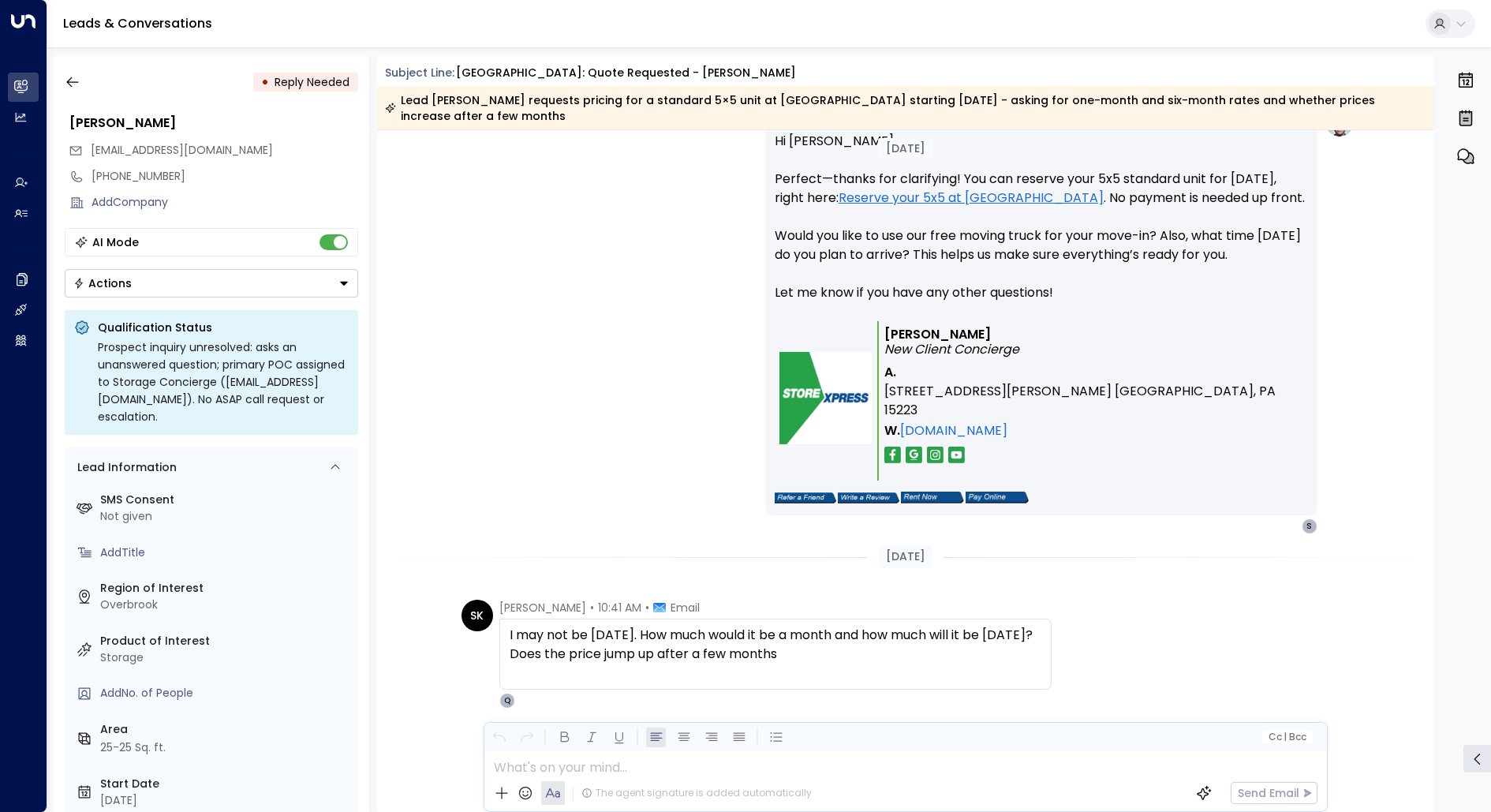
scroll to position [1614, 0]
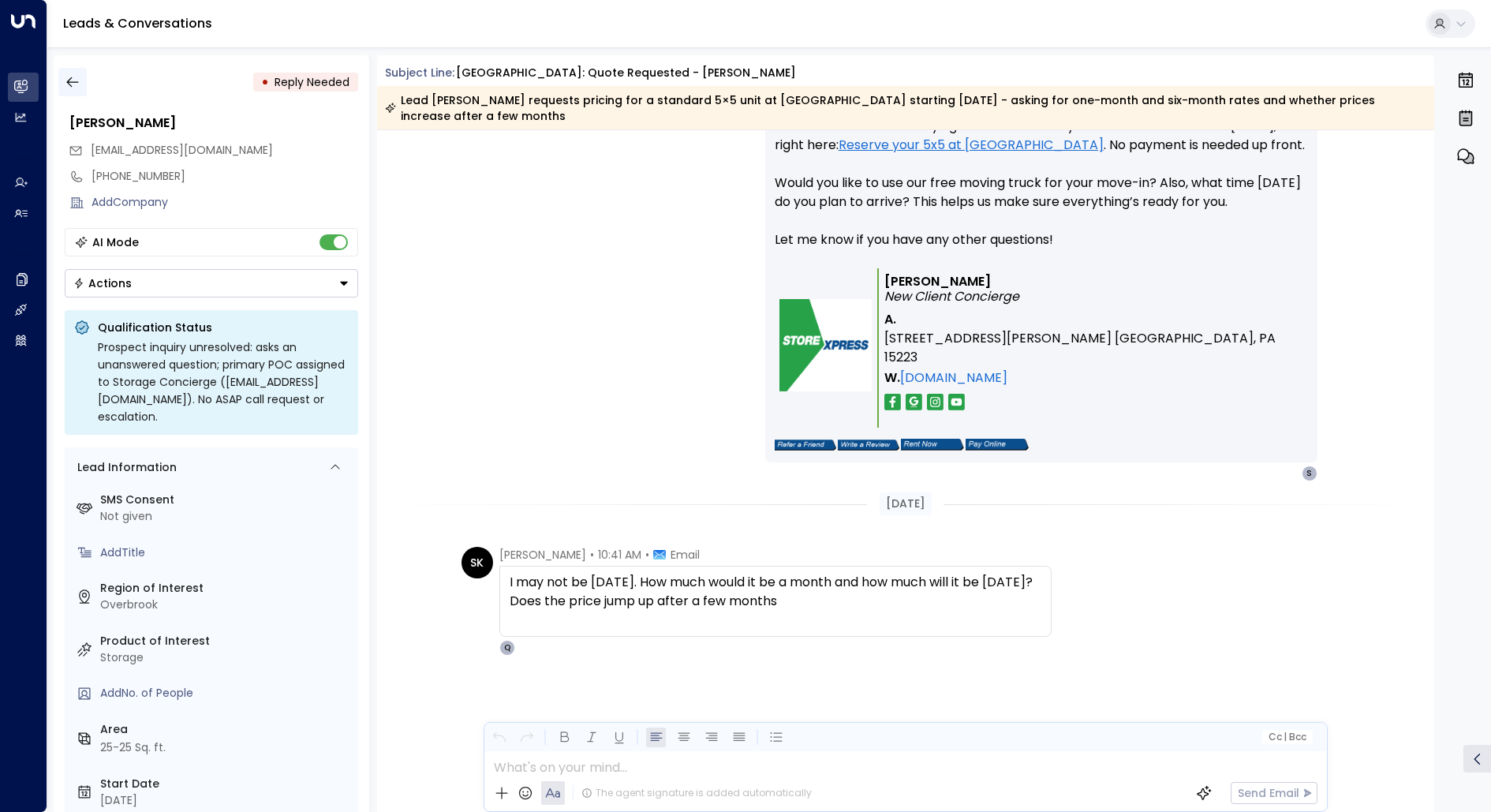
click at [75, 75] on icon "button" at bounding box center [72, 82] width 16 height 16
